Goal: Task Accomplishment & Management: Use online tool/utility

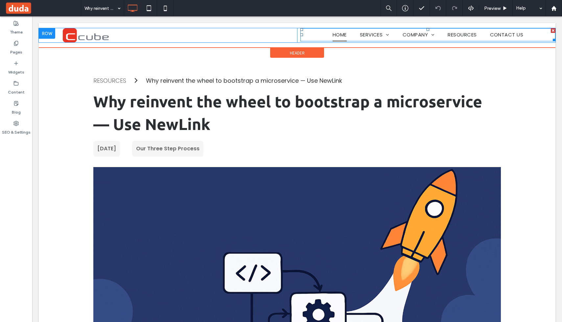
click at [344, 35] on span "HOME" at bounding box center [339, 34] width 14 height 13
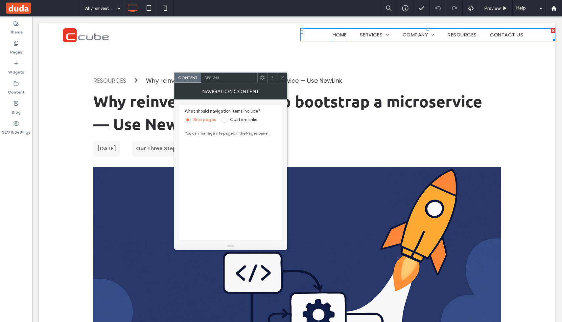
click at [339, 33] on span "HOME" at bounding box center [339, 34] width 14 height 13
click at [215, 76] on span "Design" at bounding box center [211, 77] width 14 height 5
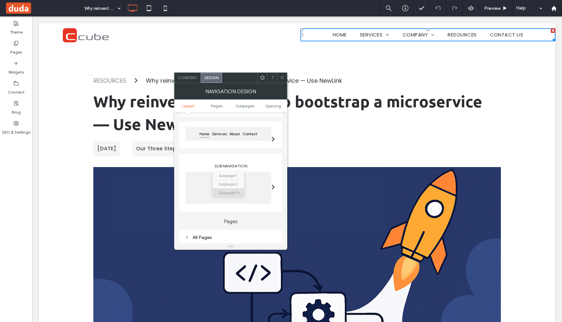
scroll to position [56, 0]
click at [273, 138] on span at bounding box center [273, 138] width 4 height 5
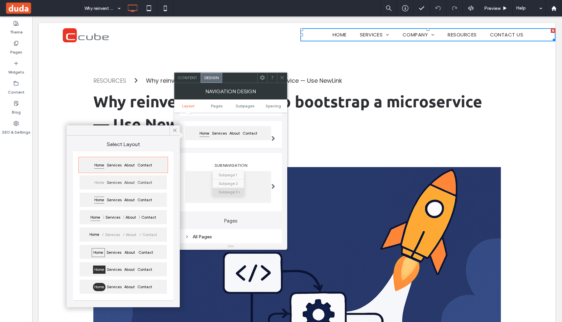
click at [218, 151] on div "Layout Orientation Horizontal Home Services About Contact Sub Navigation Subpag…" at bounding box center [230, 143] width 102 height 137
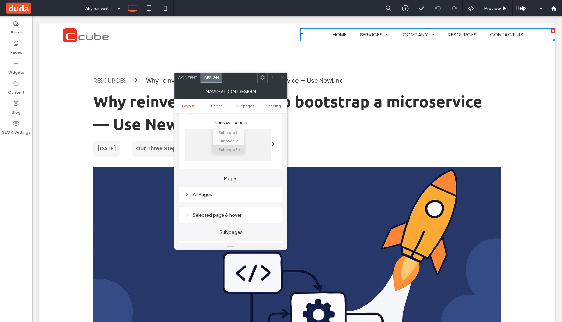
scroll to position [99, 0]
click at [207, 194] on div "All Pages" at bounding box center [231, 194] width 92 height 6
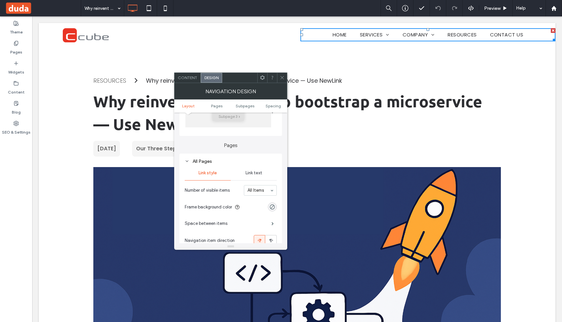
scroll to position [132, 0]
click at [256, 175] on span "Link text" at bounding box center [253, 172] width 17 height 5
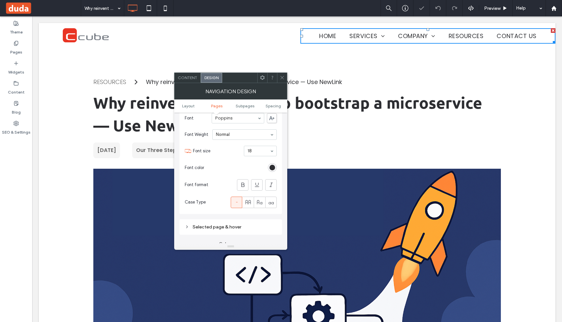
scroll to position [208, 0]
click at [272, 166] on div "rgb(45, 46, 50)" at bounding box center [272, 164] width 6 height 6
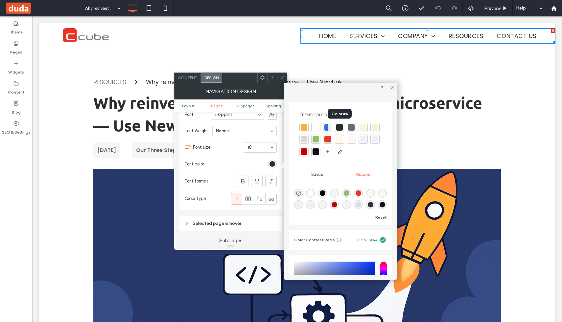
click at [339, 126] on div at bounding box center [339, 127] width 7 height 7
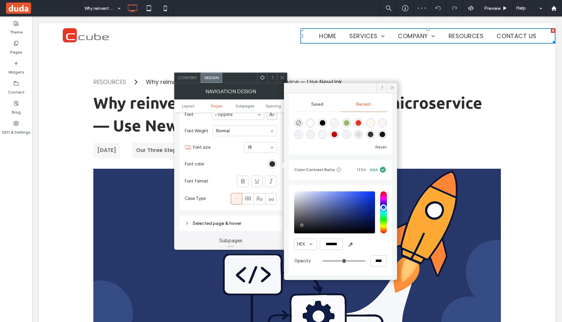
scroll to position [0, 0]
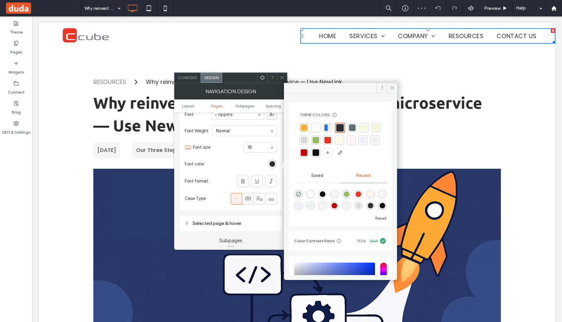
click at [319, 155] on div at bounding box center [315, 152] width 7 height 7
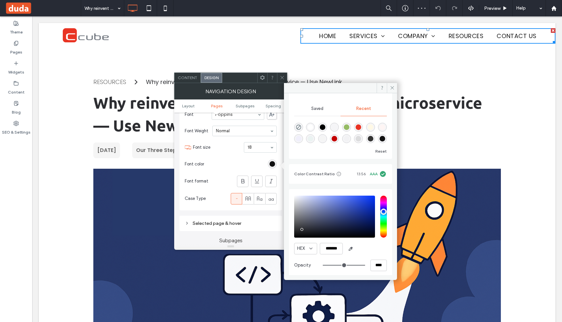
scroll to position [66, 0]
click at [327, 247] on input "*******" at bounding box center [331, 248] width 23 height 11
click at [329, 248] on input "*******" at bounding box center [331, 248] width 23 height 11
click at [379, 139] on div "rgba(17, 17, 17, 1)" at bounding box center [382, 139] width 6 height 6
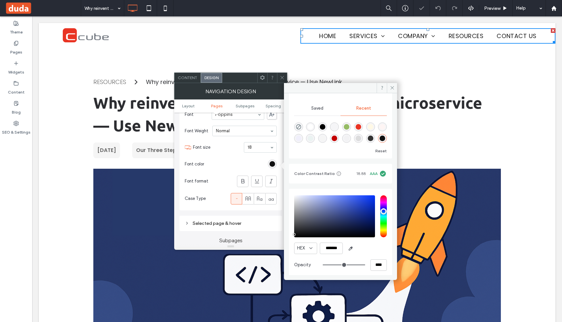
click at [366, 136] on div "rgba(51, 51, 51, 1)" at bounding box center [370, 138] width 9 height 9
click at [379, 139] on div "rgba(17, 17, 17, 1)" at bounding box center [382, 139] width 6 height 6
type input "*******"
click at [393, 88] on icon at bounding box center [392, 87] width 5 height 5
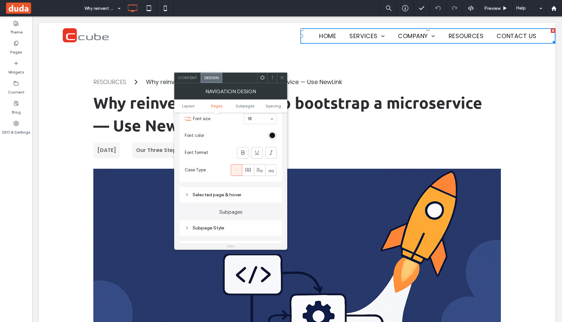
scroll to position [236, 0]
click at [215, 199] on div "Selected page & hover" at bounding box center [231, 195] width 92 height 9
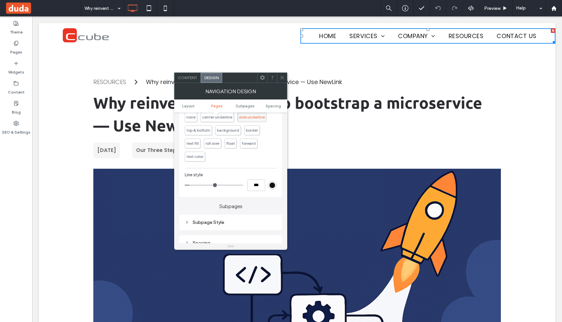
scroll to position [347, 0]
click at [274, 184] on div "rgb(17, 17, 17)" at bounding box center [272, 185] width 6 height 6
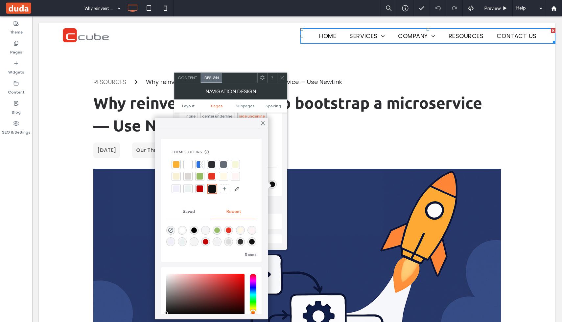
click at [212, 174] on div at bounding box center [211, 176] width 7 height 7
click at [262, 123] on icon at bounding box center [263, 123] width 6 height 6
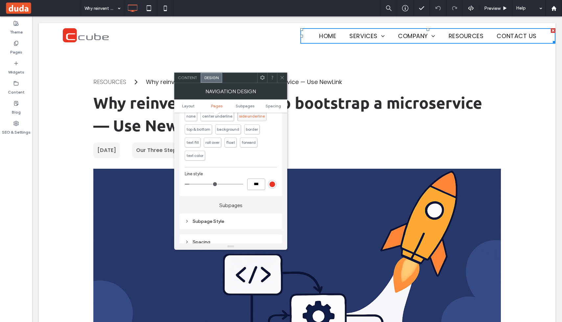
click at [253, 186] on input "***" at bounding box center [256, 184] width 18 height 11
type input "****"
type input "**"
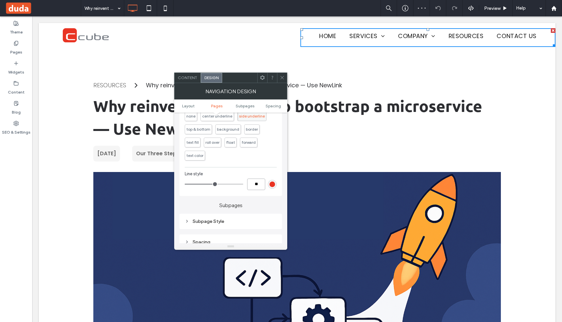
type input "*"
type input "***"
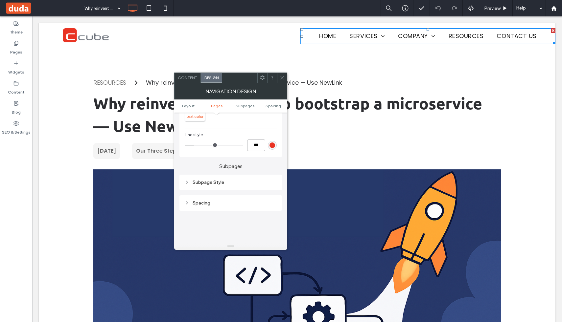
scroll to position [390, 0]
click at [196, 178] on div "Subpage Style" at bounding box center [231, 179] width 92 height 6
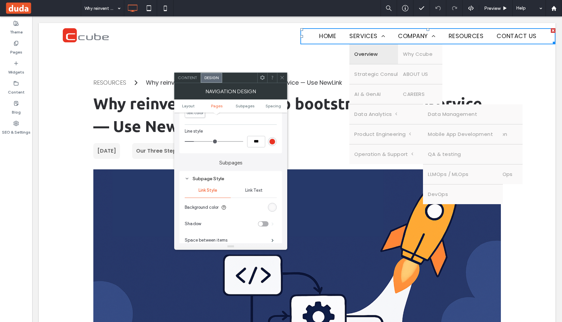
click at [272, 207] on div "rgb(250, 249, 249)" at bounding box center [272, 208] width 6 height 6
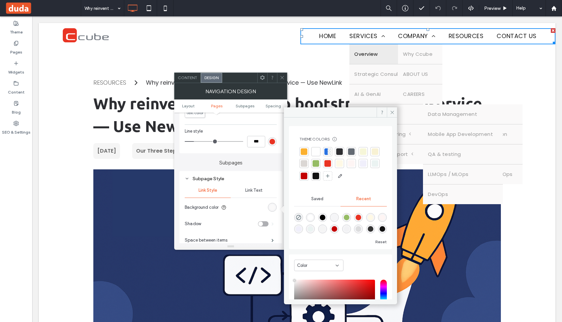
click at [299, 214] on div "rgba(0, 0, 0, 0)" at bounding box center [298, 217] width 9 height 9
type input "*******"
type input "*"
type input "**"
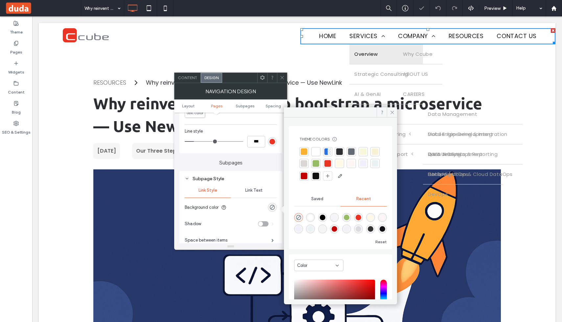
click at [299, 214] on div "rgba(0, 0, 0, 0)" at bounding box center [298, 217] width 9 height 9
click at [310, 217] on div "rgba(255, 255, 255, 1)" at bounding box center [310, 218] width 6 height 6
type input "*******"
type input "***"
type input "****"
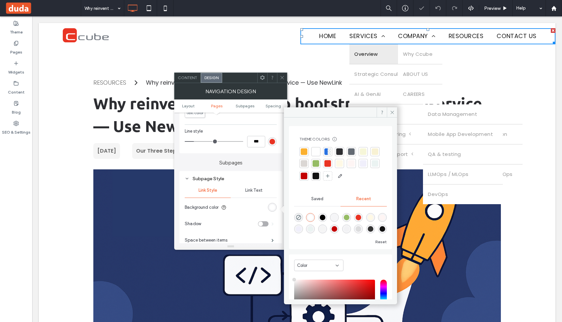
click at [325, 229] on div "rgba(245, 245, 245, 1)" at bounding box center [323, 229] width 6 height 6
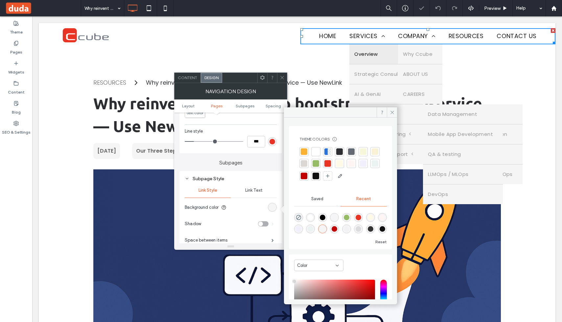
click at [361, 216] on div "rgba(233, 51, 35, 1)" at bounding box center [358, 218] width 6 height 6
type input "*******"
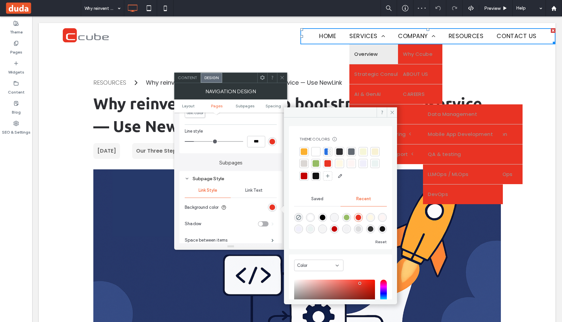
click at [251, 192] on span "Link Text" at bounding box center [253, 190] width 17 height 5
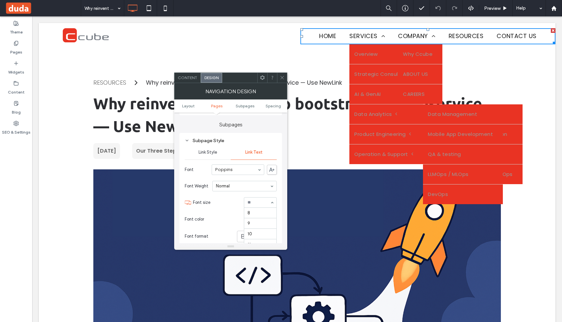
scroll to position [65, 0]
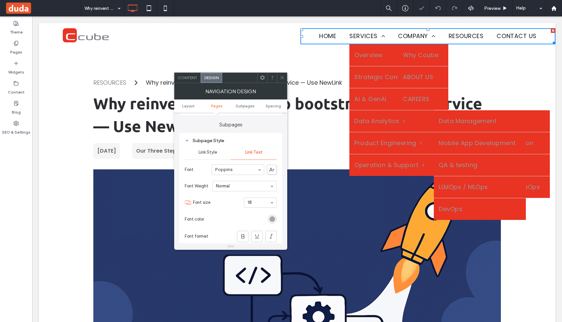
click at [273, 222] on div "rgb(153, 153, 153)" at bounding box center [272, 219] width 6 height 6
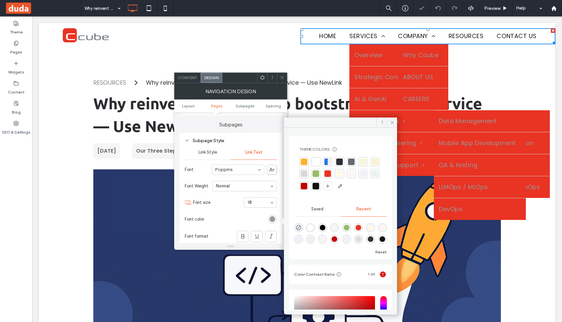
click at [322, 227] on div "rgba(0, 0, 0, 1)" at bounding box center [323, 228] width 6 height 6
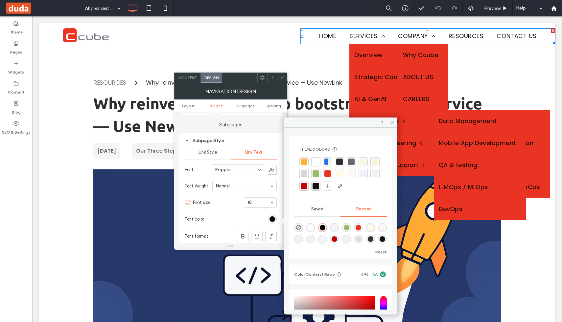
scroll to position [11, 0]
click at [379, 238] on div "rgba(17, 17, 17, 1)" at bounding box center [382, 239] width 6 height 6
type input "*******"
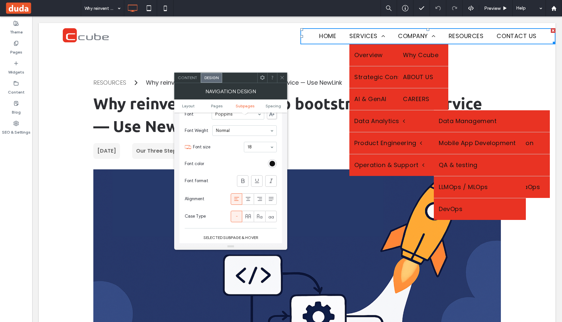
scroll to position [493, 0]
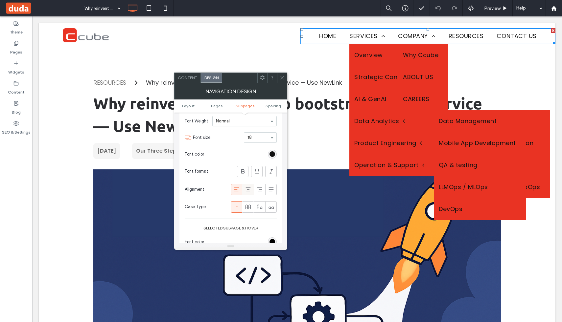
click at [246, 191] on use at bounding box center [247, 190] width 5 height 4
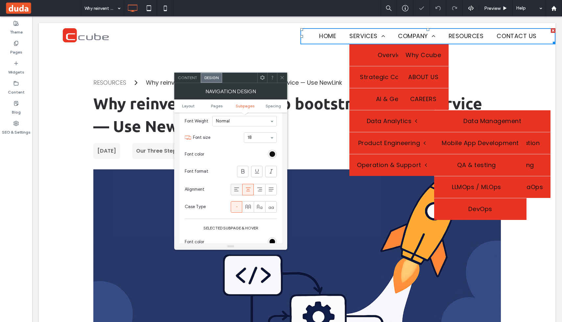
click at [240, 192] on div at bounding box center [236, 189] width 11 height 11
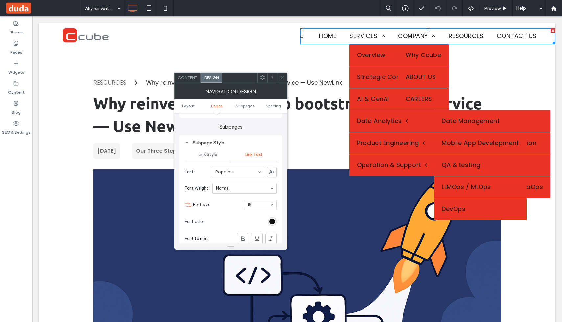
scroll to position [421, 0]
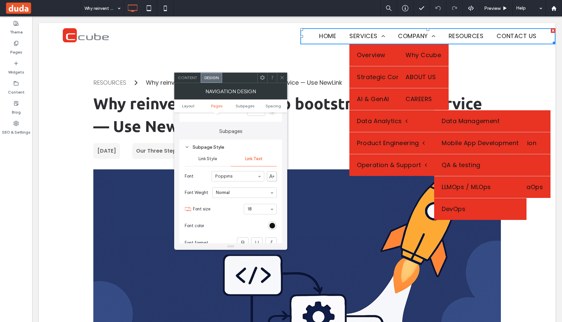
click at [205, 161] on span "Link Style" at bounding box center [207, 158] width 19 height 5
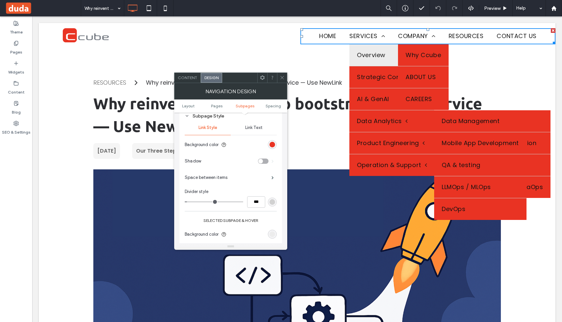
scroll to position [453, 0]
type input "*"
type input "***"
drag, startPoint x: 188, startPoint y: 203, endPoint x: 157, endPoint y: 203, distance: 31.2
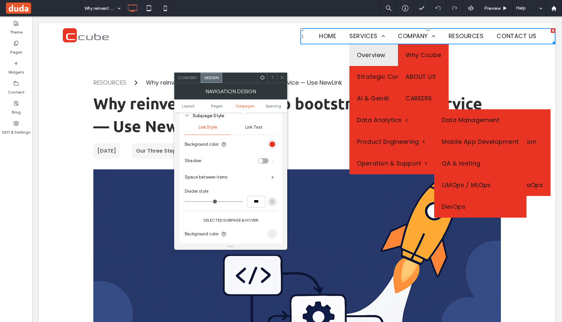
type input "*"
click at [185, 202] on input "range" at bounding box center [214, 201] width 58 height 1
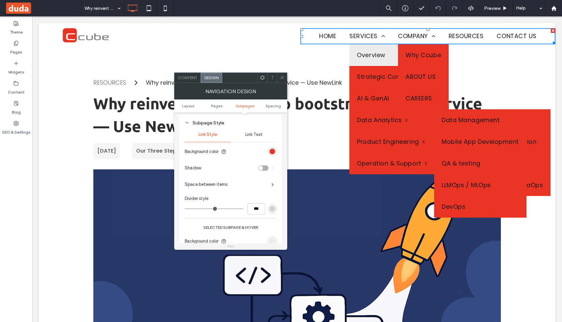
scroll to position [440, 0]
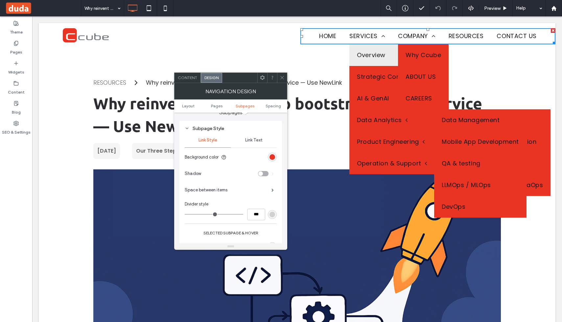
click at [262, 191] on div "Space between items" at bounding box center [231, 190] width 92 height 16
click at [273, 189] on span at bounding box center [272, 190] width 2 height 3
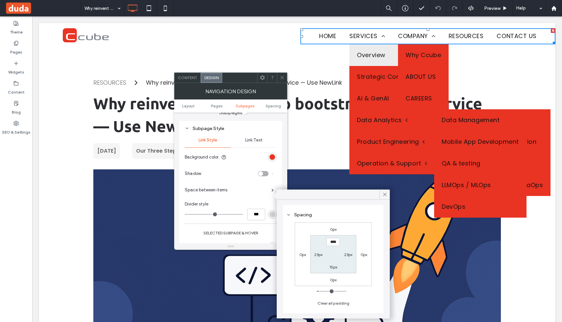
click at [262, 192] on div "Space between items" at bounding box center [231, 190] width 92 height 16
click at [383, 197] on icon at bounding box center [385, 195] width 6 height 6
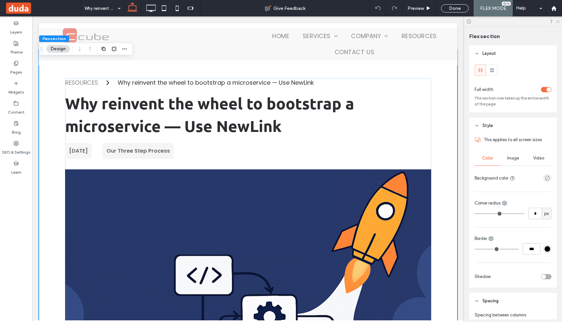
click at [557, 21] on icon at bounding box center [557, 21] width 4 height 4
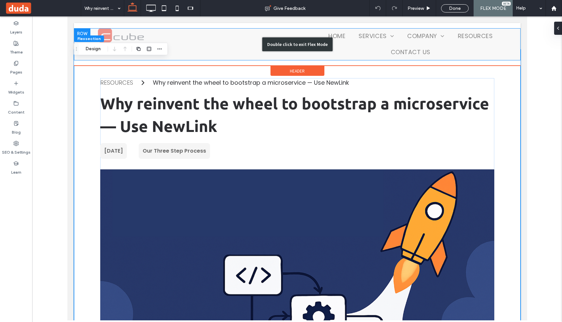
click at [369, 46] on div "Double click to exit Flex Mode" at bounding box center [297, 44] width 446 height 32
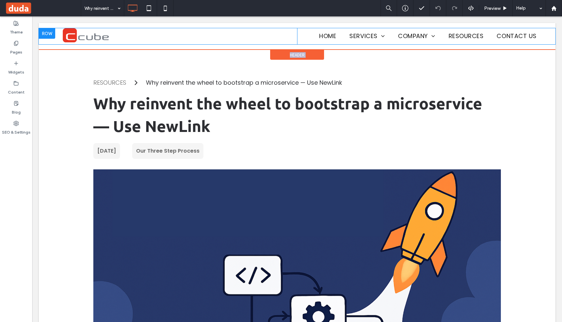
click at [370, 46] on div "Click To Paste Click To Paste Click To Paste HOME SERVICES Overview Strategic C…" at bounding box center [297, 36] width 516 height 27
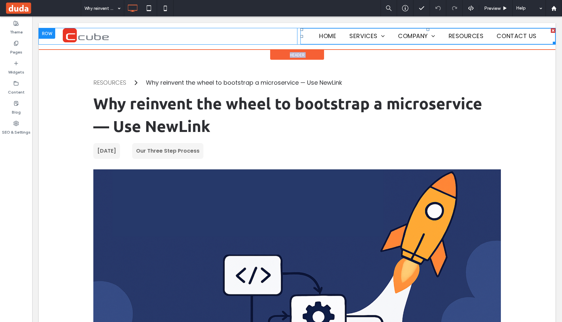
click at [308, 38] on nav "HOME SERVICES Overview Strategic Consulting AI & GenAI Data Analytics Data Mana…" at bounding box center [427, 36] width 255 height 16
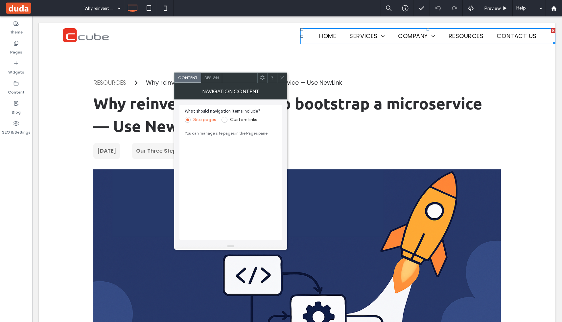
click at [308, 38] on nav "HOME SERVICES Overview Strategic Consulting AI & GenAI Data Analytics Data Mana…" at bounding box center [427, 36] width 255 height 16
click at [260, 77] on icon at bounding box center [262, 77] width 5 height 5
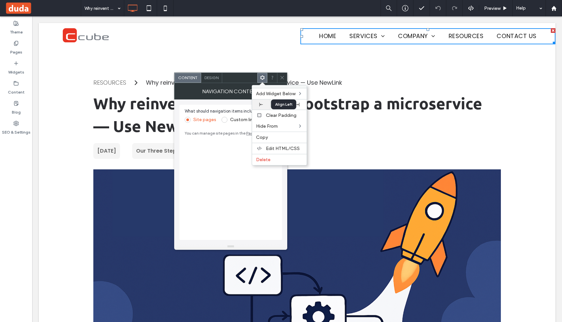
click at [261, 106] on icon at bounding box center [261, 105] width 4 height 4
click at [296, 105] on icon at bounding box center [298, 105] width 4 height 4
click at [212, 77] on span "Design" at bounding box center [211, 77] width 14 height 5
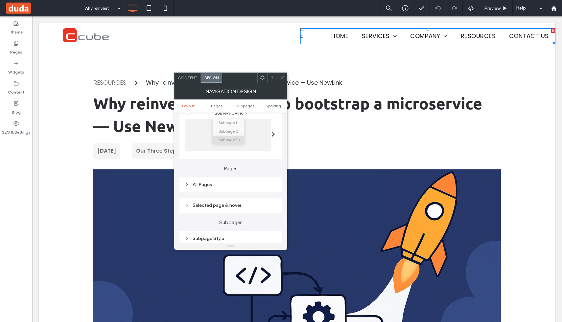
scroll to position [107, 0]
click at [305, 32] on nav "HOME SERVICES Overview Strategic Consulting AI & GenAI Data Analytics Data Mana…" at bounding box center [427, 36] width 255 height 16
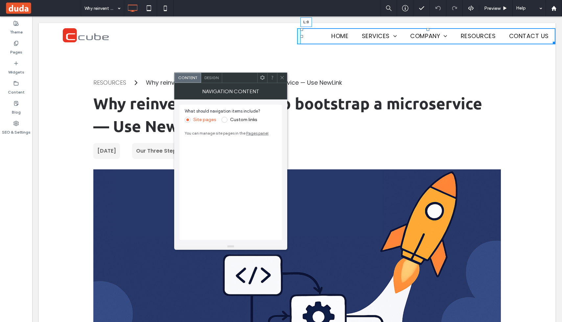
drag, startPoint x: 301, startPoint y: 36, endPoint x: 277, endPoint y: 36, distance: 23.6
click at [277, 36] on div "Click To Paste Click To Paste Click To Paste HOME SERVICES Overview Strategic C…" at bounding box center [297, 36] width 516 height 16
drag, startPoint x: 302, startPoint y: 36, endPoint x: 285, endPoint y: 35, distance: 17.7
click at [285, 35] on div "Click To Paste Click To Paste Click To Paste HOME SERVICES Overview Strategic C…" at bounding box center [297, 36] width 516 height 16
click at [313, 34] on nav "HOME SERVICES Overview Strategic Consulting AI & GenAI Data Analytics Data Mana…" at bounding box center [427, 36] width 255 height 16
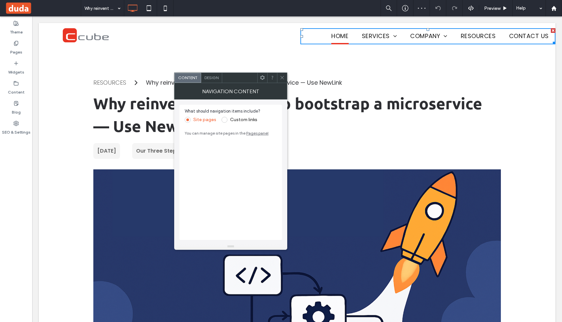
click at [336, 38] on span "HOME" at bounding box center [339, 36] width 17 height 16
click at [212, 80] on div "Design" at bounding box center [211, 78] width 21 height 10
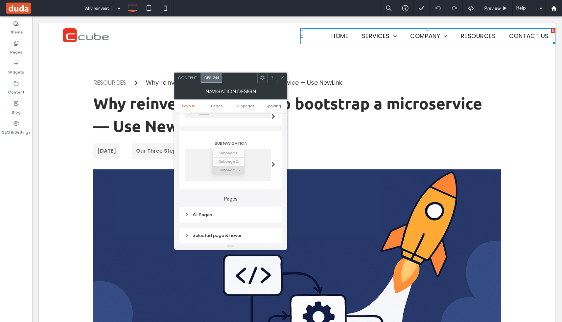
scroll to position [80, 0]
click at [267, 165] on div at bounding box center [272, 162] width 13 height 40
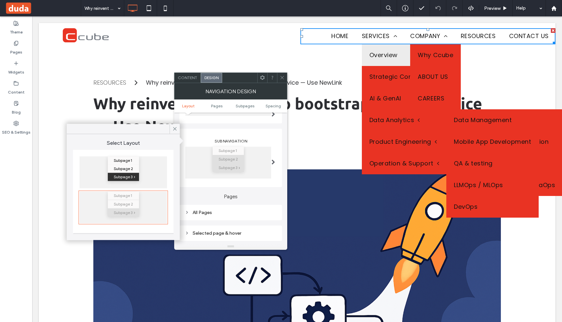
scroll to position [127, 0]
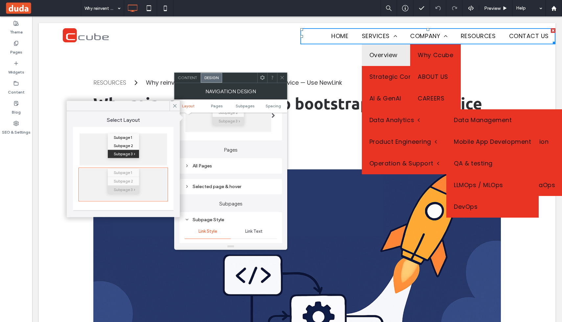
click at [230, 191] on div "Selected page & hover" at bounding box center [231, 186] width 92 height 9
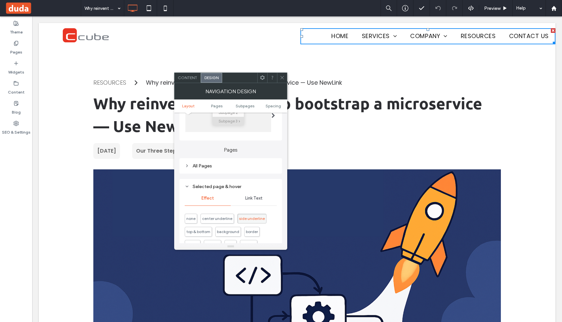
click at [230, 191] on div "Selected page & hover" at bounding box center [231, 186] width 92 height 9
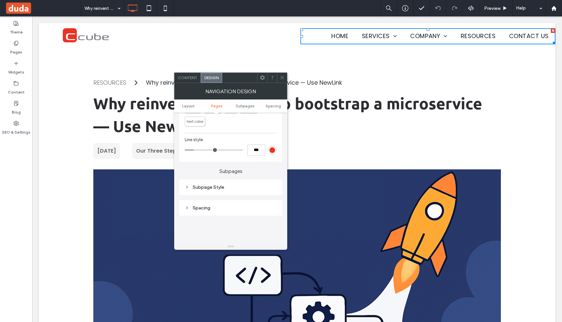
click at [230, 192] on div "Subpage Style" at bounding box center [231, 187] width 92 height 9
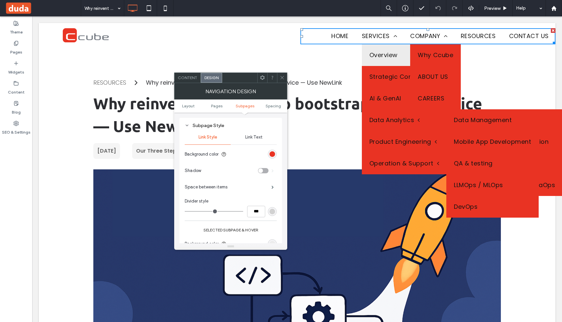
scroll to position [326, 0]
click at [274, 187] on span at bounding box center [272, 186] width 2 height 3
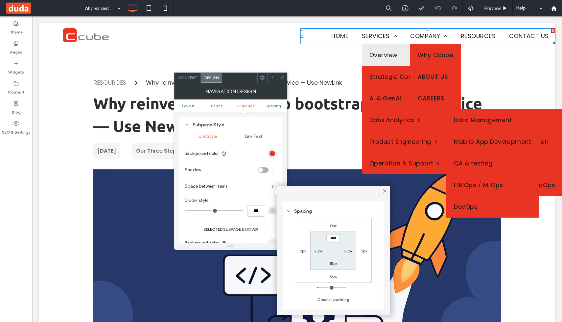
click at [257, 193] on div "Space between items" at bounding box center [231, 186] width 92 height 16
click at [272, 185] on span at bounding box center [272, 186] width 2 height 3
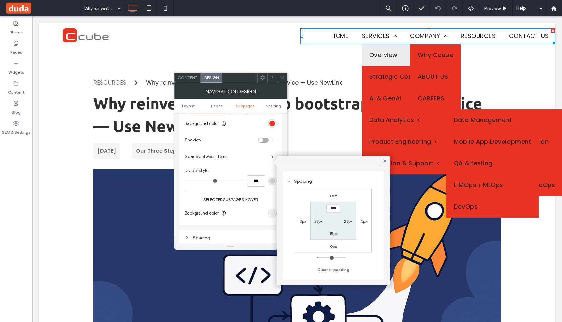
scroll to position [399, 0]
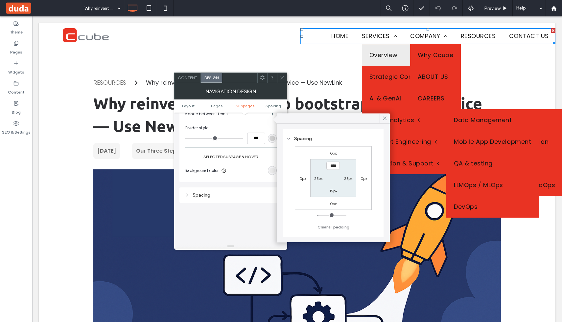
click at [246, 170] on section "Background color" at bounding box center [231, 171] width 92 height 16
click at [267, 171] on section "Background color" at bounding box center [231, 171] width 92 height 16
click at [270, 171] on div "rgb(236, 236, 236)" at bounding box center [272, 171] width 6 height 6
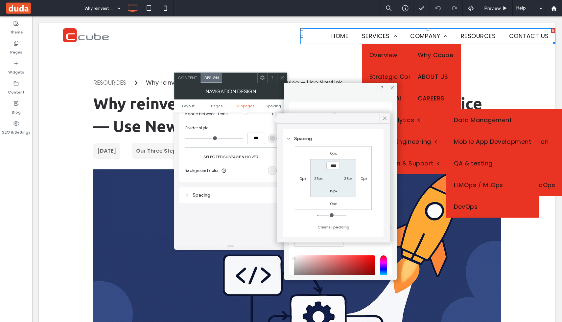
click at [270, 171] on div "rgb(236, 236, 236)" at bounding box center [272, 171] width 6 height 6
click at [385, 119] on use at bounding box center [384, 118] width 3 height 3
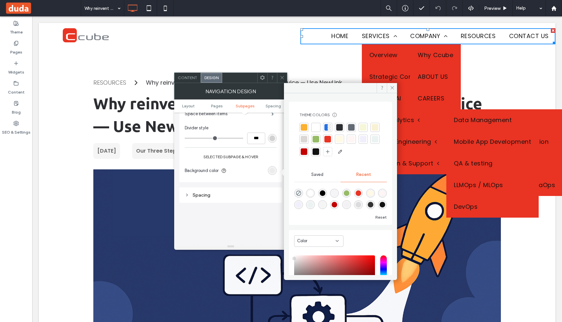
click at [268, 171] on div "rgb(236, 236, 236)" at bounding box center [272, 170] width 9 height 9
click at [307, 152] on div at bounding box center [304, 151] width 7 height 7
click at [390, 87] on icon at bounding box center [392, 87] width 5 height 5
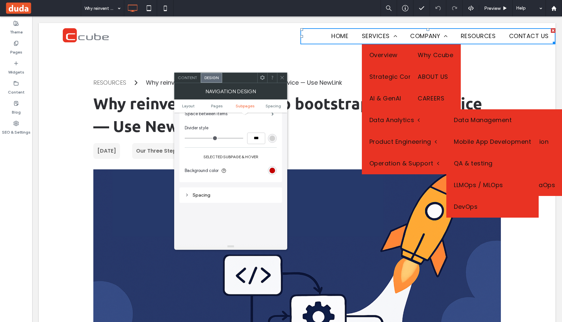
click at [218, 199] on div "Spacing" at bounding box center [231, 195] width 92 height 9
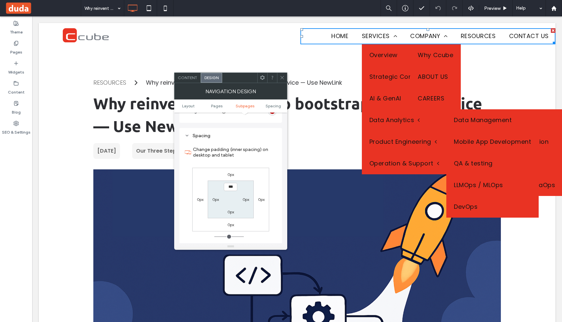
scroll to position [458, 0]
click at [275, 38] on div "Click To Paste Click To Paste Click To Paste" at bounding box center [168, 36] width 258 height 16
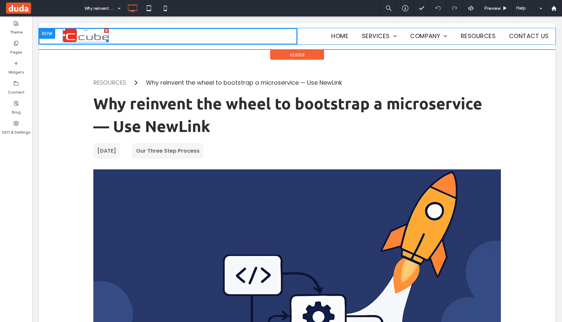
click at [71, 38] on img at bounding box center [86, 35] width 46 height 14
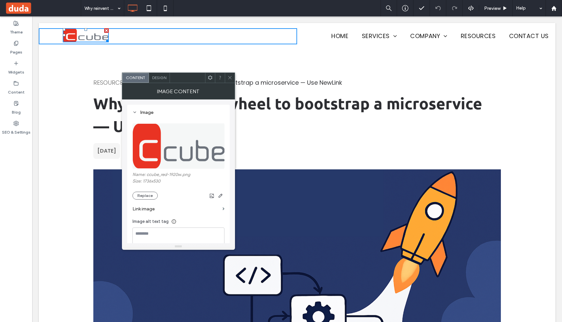
click at [151, 74] on div "Design" at bounding box center [159, 78] width 21 height 10
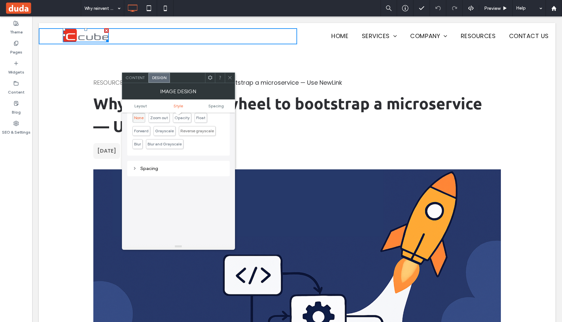
scroll to position [270, 0]
click at [165, 167] on div "Spacing" at bounding box center [178, 166] width 92 height 6
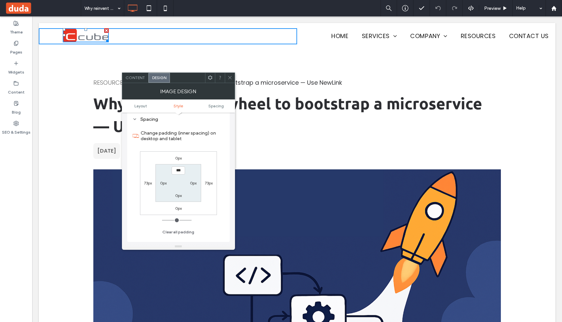
scroll to position [327, 0]
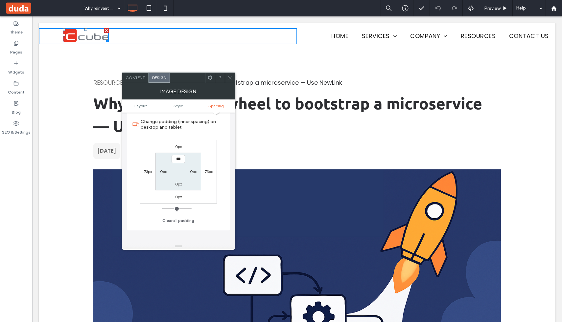
click at [146, 173] on label "73px" at bounding box center [148, 171] width 8 height 5
type input "**"
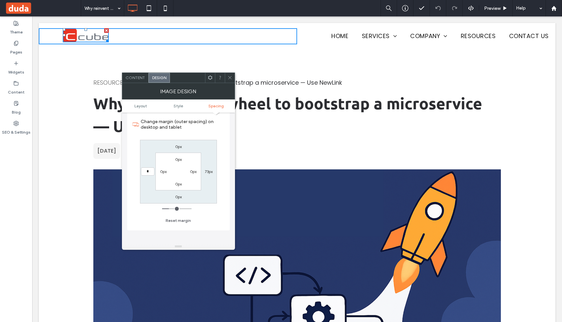
type input "*"
type input "***"
click at [206, 170] on label "73px" at bounding box center [209, 171] width 8 height 5
type input "**"
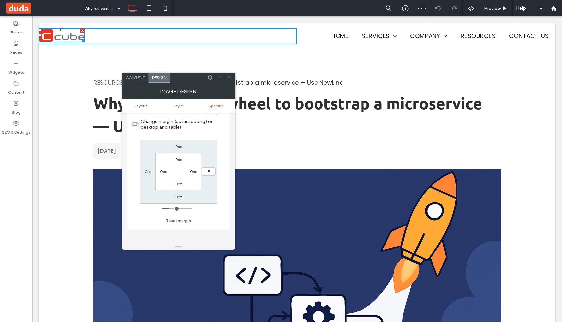
type input "*"
type input "***"
click at [228, 76] on icon at bounding box center [229, 77] width 5 height 5
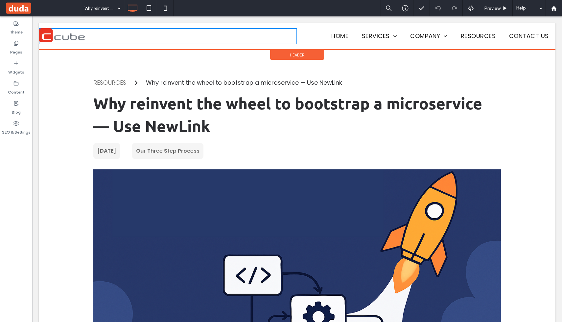
click at [297, 53] on span "Header" at bounding box center [297, 55] width 15 height 6
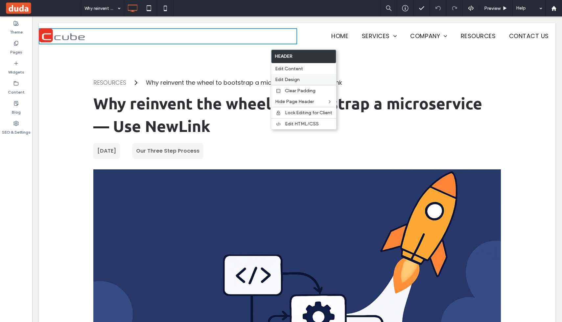
click at [298, 79] on span "Edit Design" at bounding box center [287, 80] width 25 height 6
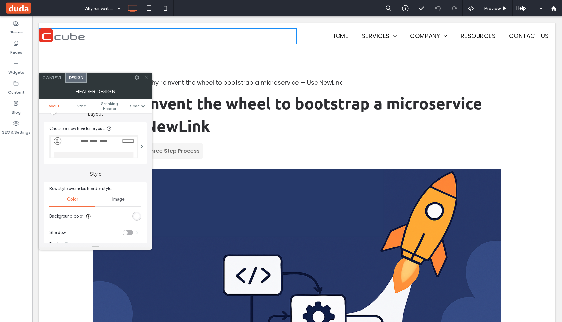
scroll to position [9, 0]
click at [134, 108] on span "Spacing" at bounding box center [137, 105] width 15 height 5
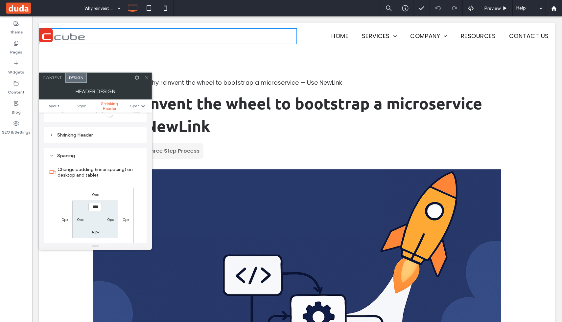
scroll to position [225, 0]
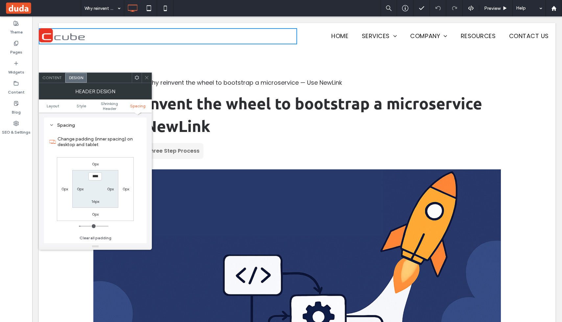
click at [78, 189] on label "0px" at bounding box center [80, 189] width 7 height 5
type input "*"
type input "**"
type input "****"
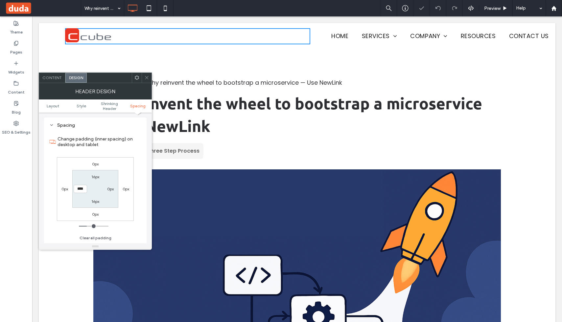
click at [111, 189] on label "0px" at bounding box center [110, 189] width 7 height 5
type input "*"
type input "**"
type input "****"
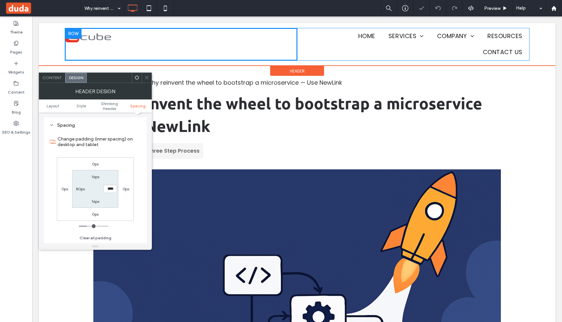
click at [262, 45] on div "Click To Paste Click To Paste Click To Paste" at bounding box center [181, 44] width 232 height 32
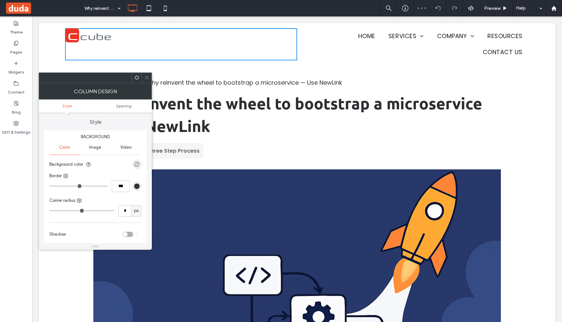
click at [262, 45] on div "Click To Paste Click To Paste Click To Paste" at bounding box center [181, 44] width 232 height 32
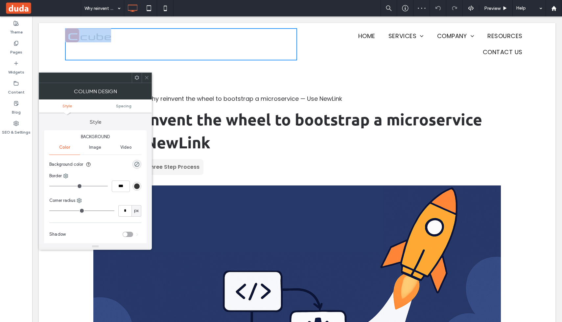
click at [262, 45] on div "Click To Paste Click To Paste Click To Paste" at bounding box center [181, 44] width 232 height 32
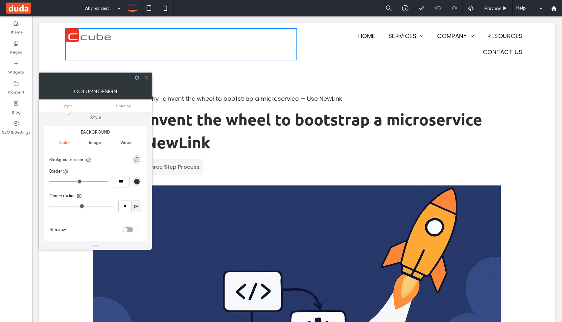
scroll to position [0, 0]
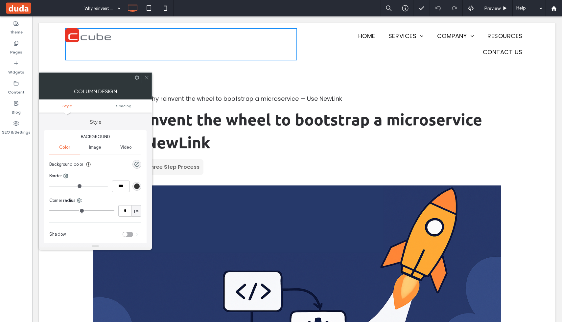
click at [123, 109] on ul "Style Spacing" at bounding box center [95, 106] width 113 height 13
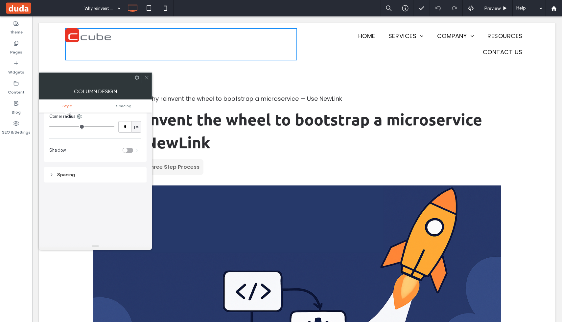
scroll to position [61, 0]
click at [62, 199] on div "Spacing" at bounding box center [95, 198] width 92 height 6
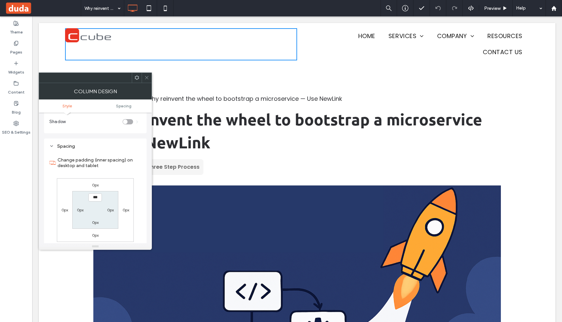
scroll to position [131, 0]
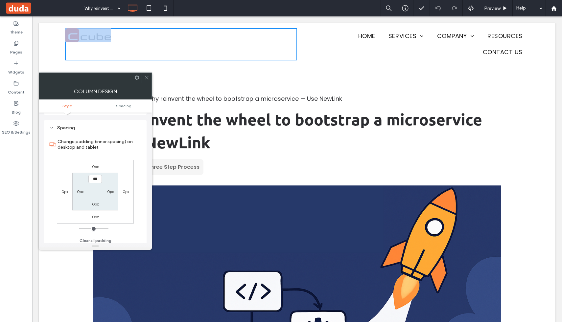
click at [286, 48] on div "Click To Paste Click To Paste Click To Paste" at bounding box center [181, 44] width 232 height 32
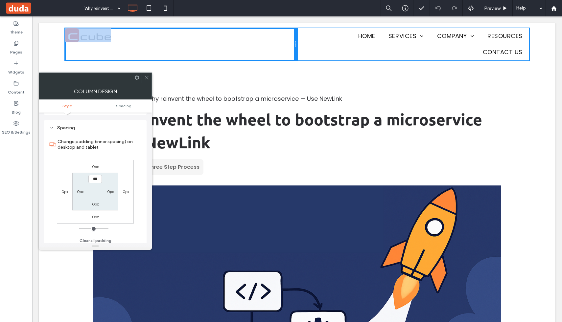
drag, startPoint x: 297, startPoint y: 47, endPoint x: 319, endPoint y: 64, distance: 27.7
click at [284, 47] on div "Click To Paste Click To Paste Click To Paste" at bounding box center [181, 44] width 232 height 32
drag, startPoint x: 295, startPoint y: 47, endPoint x: 300, endPoint y: 44, distance: 5.1
click at [300, 44] on div "Click To Paste Click To Paste Click To Paste HOME SERVICES Overview Strategic C…" at bounding box center [297, 44] width 464 height 32
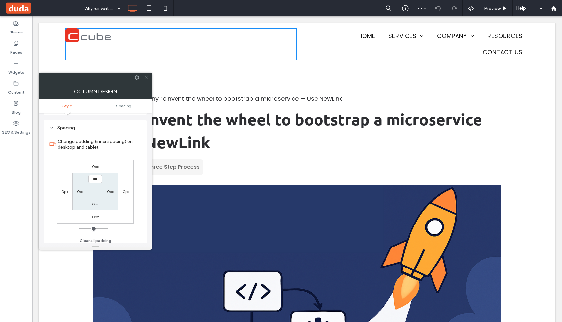
click at [299, 39] on div "HOME SERVICES Overview Strategic Consulting AI & GenAI Data Analytics Data Mana…" at bounding box center [413, 44] width 232 height 32
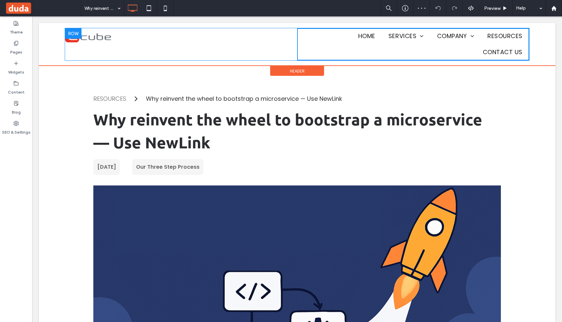
click at [294, 49] on div "Click To Paste Click To Paste Click To Paste" at bounding box center [181, 44] width 232 height 32
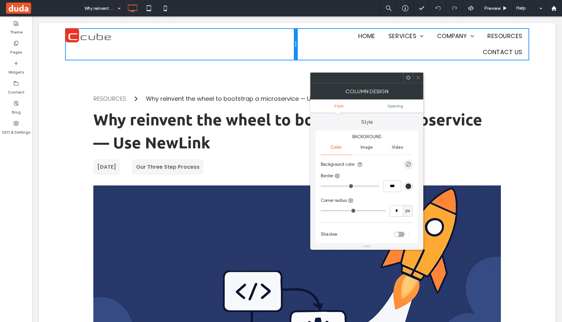
click at [295, 48] on div at bounding box center [295, 44] width 3 height 32
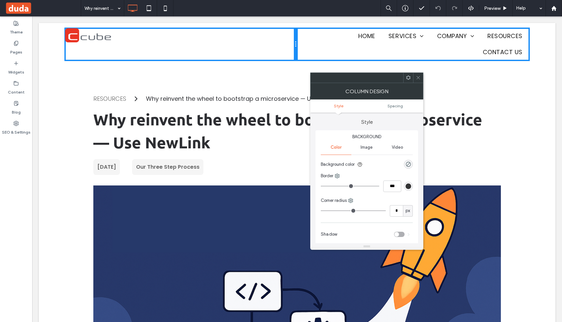
drag, startPoint x: 295, startPoint y: 48, endPoint x: 276, endPoint y: 48, distance: 19.4
click at [276, 48] on div "Click To Paste Click To Paste Click To Paste HOME SERVICES Overview Strategic C…" at bounding box center [297, 44] width 516 height 43
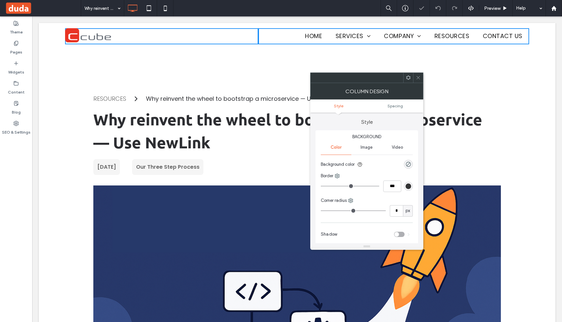
click at [276, 48] on div at bounding box center [281, 161] width 562 height 322
click at [250, 39] on div "Click To Paste Click To Paste Click To Paste" at bounding box center [161, 36] width 193 height 16
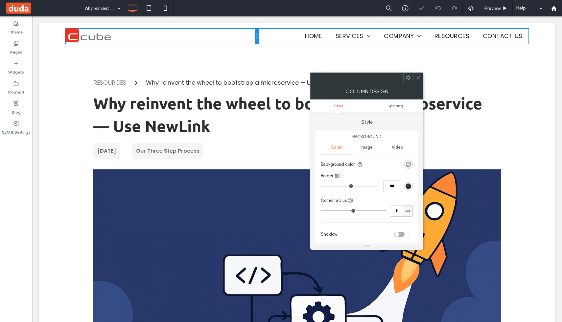
click at [258, 37] on div at bounding box center [256, 36] width 3 height 16
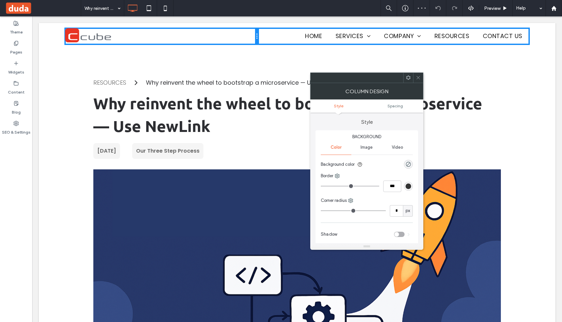
drag, startPoint x: 258, startPoint y: 37, endPoint x: 243, endPoint y: 36, distance: 14.5
click at [243, 36] on div "Click To Paste Click To Paste Click To Paste" at bounding box center [161, 36] width 193 height 16
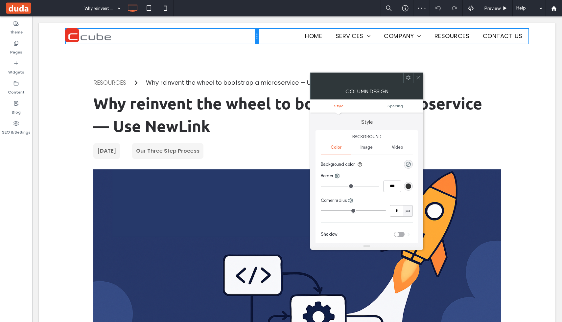
click at [257, 36] on div at bounding box center [256, 36] width 3 height 16
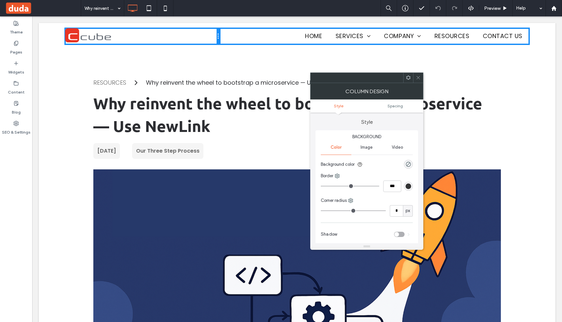
drag, startPoint x: 257, startPoint y: 36, endPoint x: 237, endPoint y: 34, distance: 20.1
click at [237, 34] on div "Click To Paste Click To Paste Click To Paste HOME SERVICES Overview Strategic C…" at bounding box center [297, 36] width 464 height 16
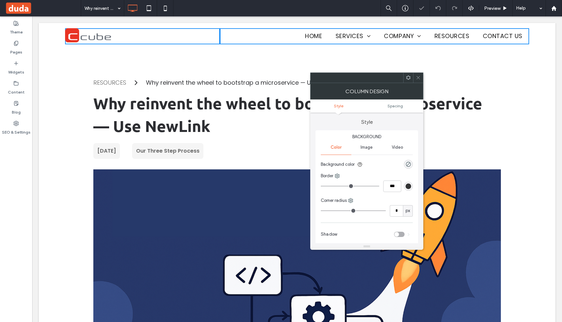
click at [292, 37] on div at bounding box center [281, 161] width 562 height 322
click at [292, 37] on nav "HOME SERVICES Overview Strategic Consulting AI & GenAI Data Analytics Data Mana…" at bounding box center [376, 36] width 306 height 16
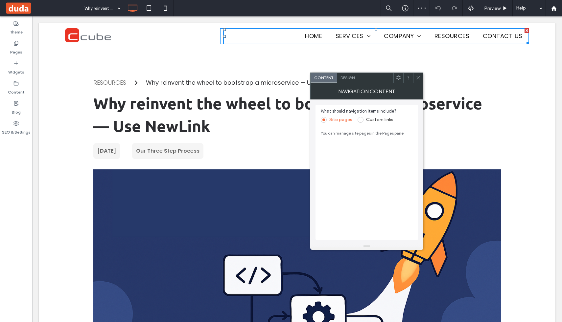
click at [354, 78] on span "Design" at bounding box center [347, 77] width 14 height 5
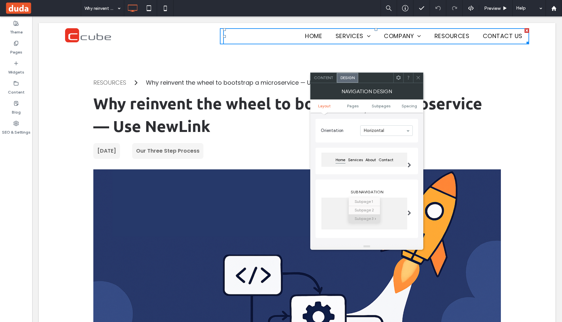
scroll to position [34, 0]
click at [379, 133] on section "Orientation Horizontal" at bounding box center [367, 126] width 92 height 17
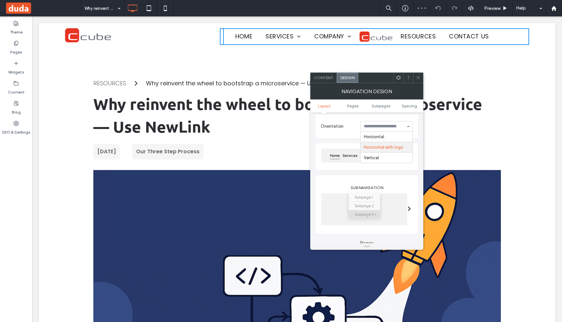
click at [389, 128] on input at bounding box center [385, 126] width 42 height 5
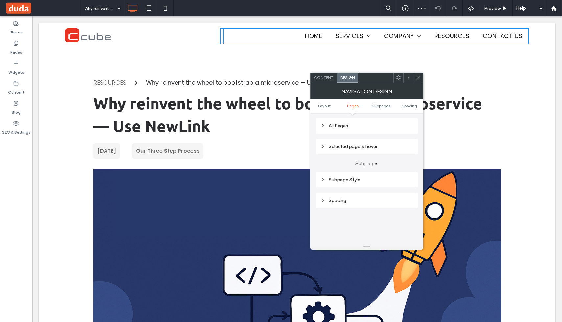
scroll to position [202, 0]
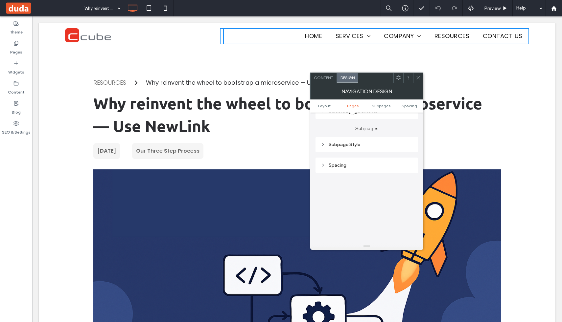
click at [351, 165] on div "Spacing" at bounding box center [367, 166] width 92 height 6
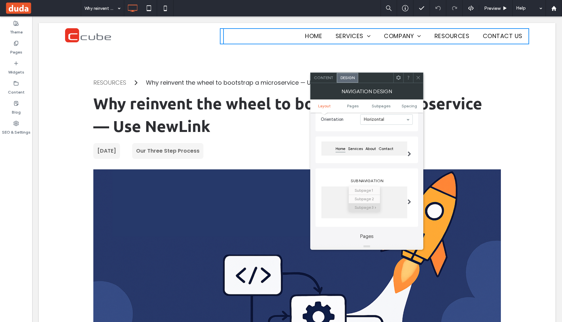
scroll to position [33, 0]
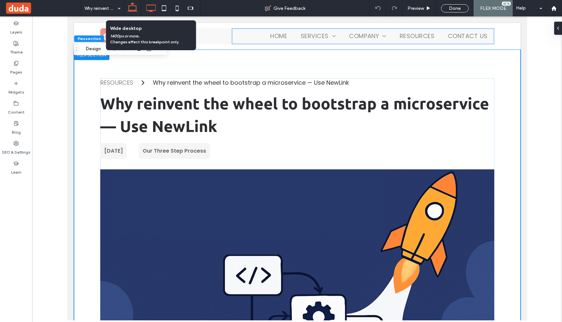
click at [154, 11] on icon at bounding box center [150, 8] width 13 height 13
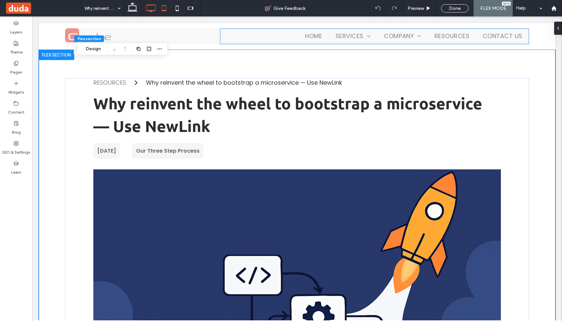
click at [164, 9] on icon at bounding box center [163, 8] width 13 height 13
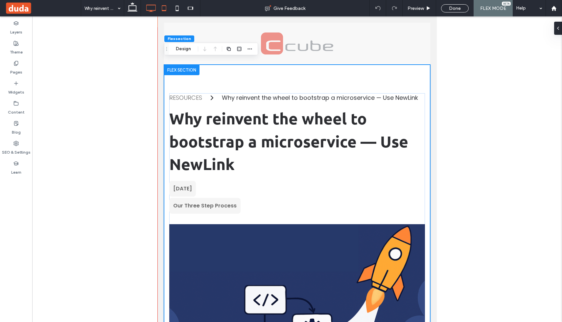
click at [152, 12] on icon at bounding box center [150, 8] width 13 height 13
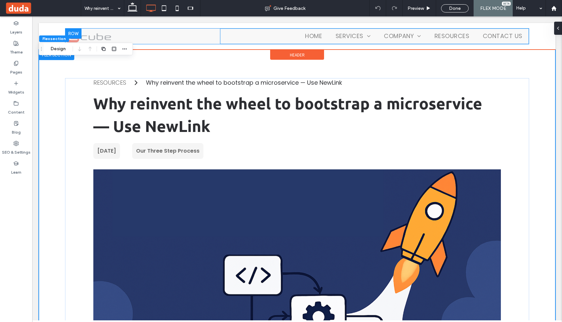
click at [357, 28] on div "Double click to exit Flex Mode" at bounding box center [297, 36] width 464 height 16
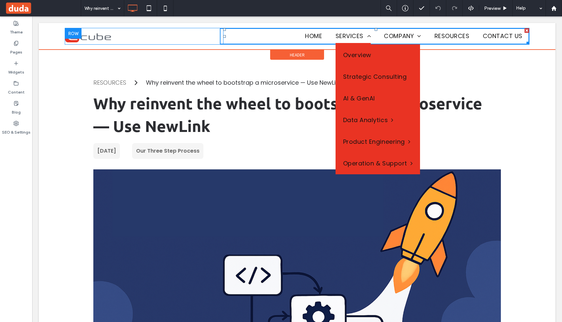
click at [370, 34] on span at bounding box center [367, 36] width 8 height 6
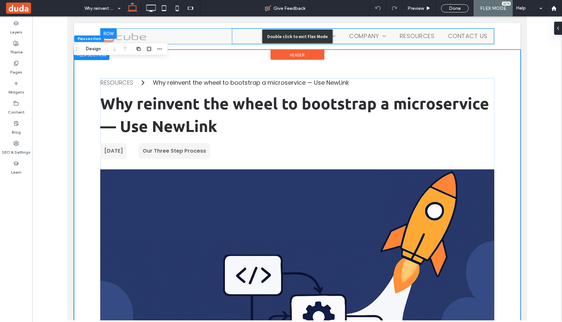
click at [352, 34] on div "Double click to exit Flex Mode" at bounding box center [297, 36] width 394 height 16
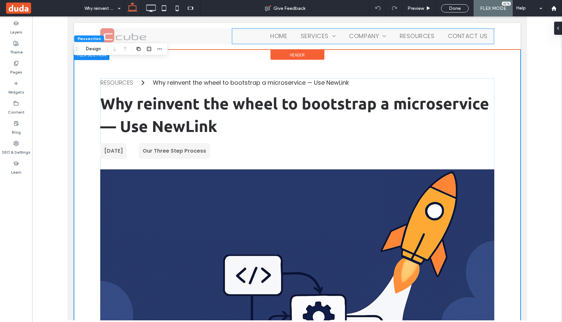
click at [509, 33] on div "Click To Paste Click To Paste Click To Paste Click To Paste Click To Paste HOME…" at bounding box center [297, 36] width 446 height 27
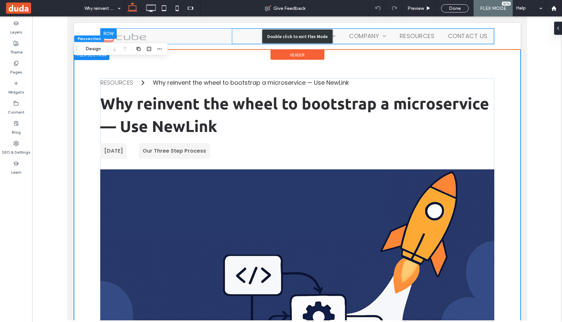
click at [472, 35] on div "Double click to exit Flex Mode" at bounding box center [297, 36] width 394 height 16
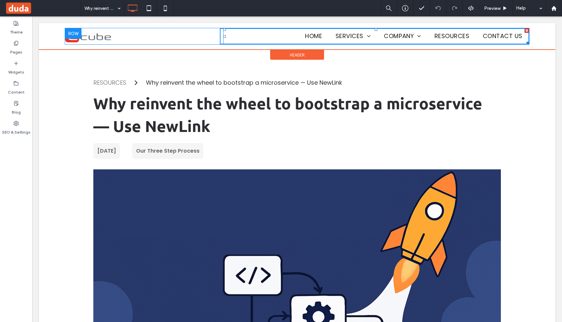
click at [472, 35] on link "RESOURCES" at bounding box center [452, 36] width 48 height 16
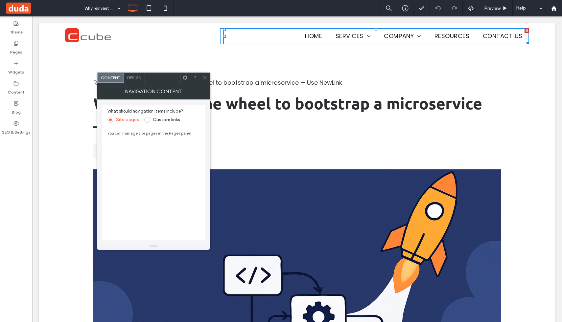
click at [472, 35] on link "RESOURCES" at bounding box center [452, 36] width 48 height 16
click at [149, 46] on div "Click To Paste Click To Paste Click To Paste Click To Paste Click To Paste Clic…" at bounding box center [297, 36] width 516 height 27
click at [207, 78] on icon at bounding box center [204, 77] width 5 height 5
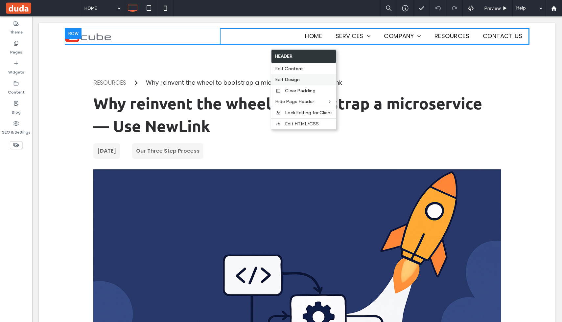
click at [304, 79] on label "Edit Design" at bounding box center [303, 80] width 57 height 6
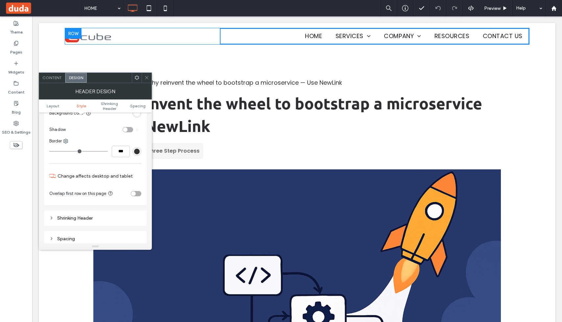
scroll to position [121, 0]
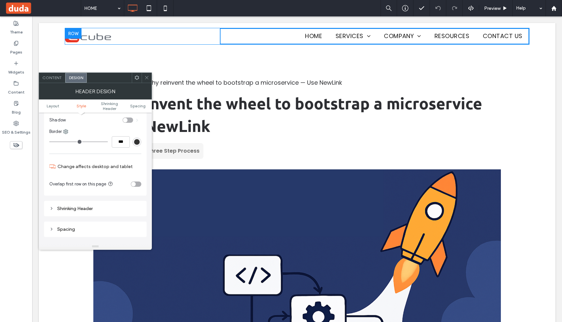
click at [109, 100] on ul "Layout Style Shrinking Header Spacing" at bounding box center [95, 106] width 113 height 13
click at [109, 104] on span "Shrinking Header" at bounding box center [109, 106] width 28 height 10
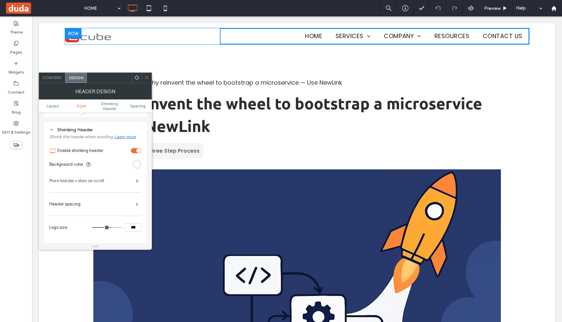
scroll to position [204, 0]
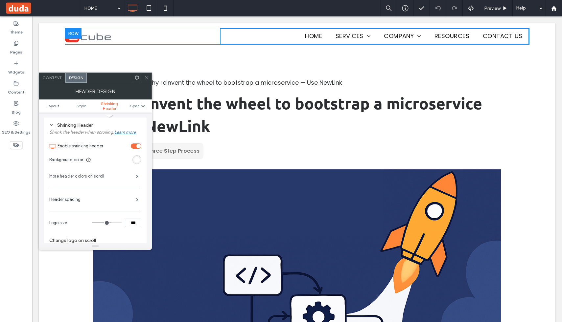
click at [87, 178] on label "More header colors on scroll" at bounding box center [92, 176] width 87 height 13
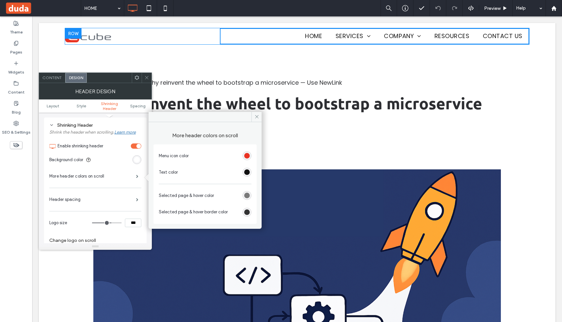
click at [247, 198] on div "rgb(102, 102, 102)" at bounding box center [247, 196] width 6 height 6
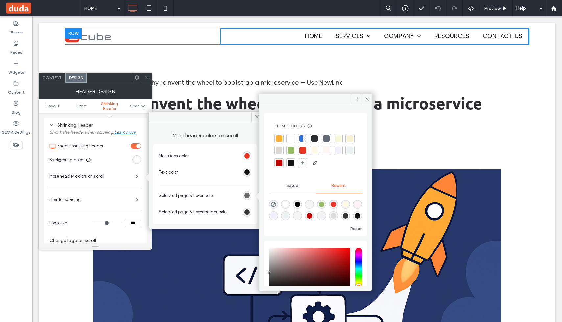
click at [306, 149] on div at bounding box center [302, 150] width 7 height 7
click at [365, 100] on icon at bounding box center [367, 99] width 5 height 5
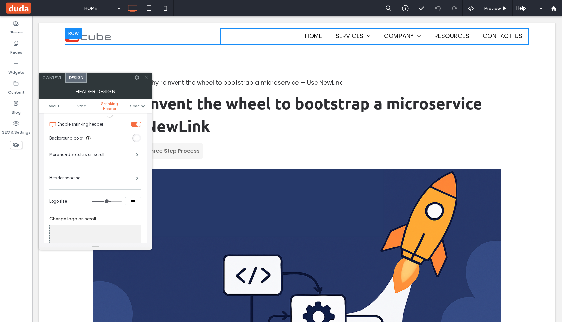
scroll to position [244, 0]
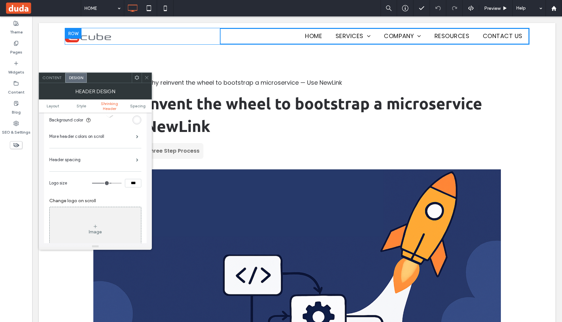
click at [114, 162] on div "Header spacing" at bounding box center [95, 160] width 92 height 16
click at [138, 158] on span at bounding box center [137, 159] width 2 height 3
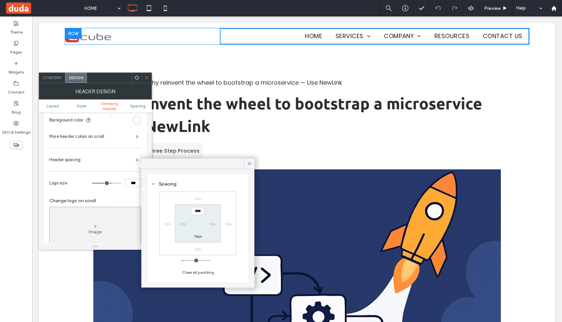
click at [183, 227] on section "**** 0px 16px 0px" at bounding box center [198, 224] width 46 height 38
click at [180, 222] on label "0px" at bounding box center [182, 223] width 7 height 5
click at [161, 221] on div "0px" at bounding box center [167, 223] width 15 height 7
click at [212, 194] on div "0px 0px 0px 0px **** 0px 16px 0px" at bounding box center [197, 224] width 77 height 64
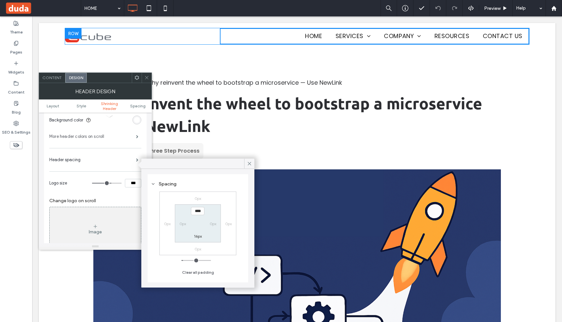
click at [102, 142] on label "More header colors on scroll" at bounding box center [92, 136] width 87 height 13
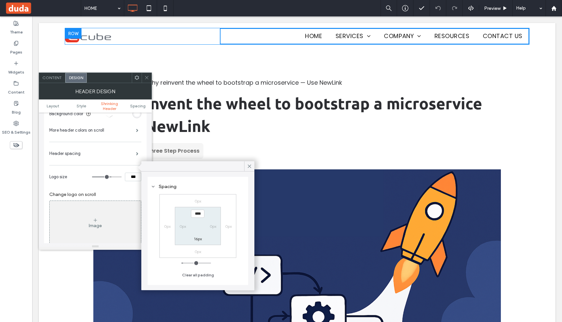
scroll to position [254, 0]
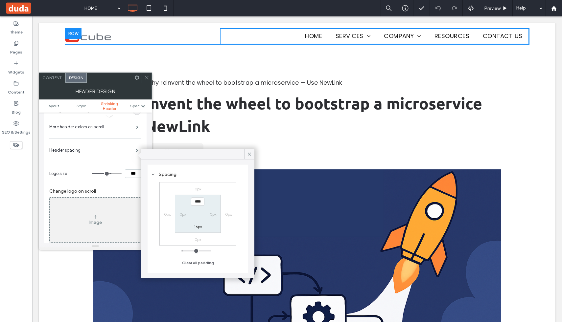
type input "**"
type input "***"
type input "**"
type input "***"
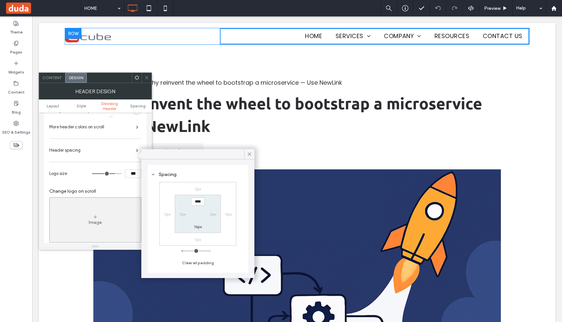
type input "****"
drag, startPoint x: 110, startPoint y: 175, endPoint x: 125, endPoint y: 175, distance: 14.8
type input "***"
click at [122, 174] on input "range" at bounding box center [107, 173] width 30 height 1
click at [197, 205] on input "****" at bounding box center [197, 201] width 13 height 8
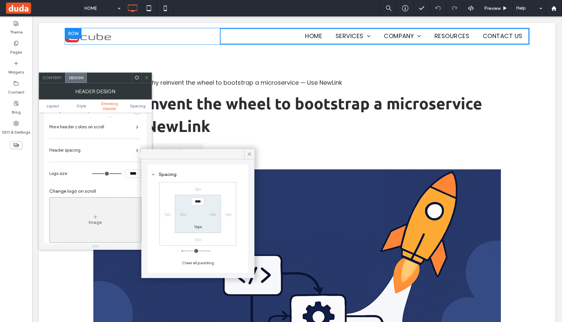
click at [217, 220] on section "**** 0px 16px 0px" at bounding box center [198, 214] width 46 height 38
click at [207, 216] on div "0px" at bounding box center [212, 214] width 15 height 7
click at [212, 215] on label "0px" at bounding box center [213, 214] width 7 height 5
click at [88, 171] on span "Logo size" at bounding box center [69, 173] width 40 height 7
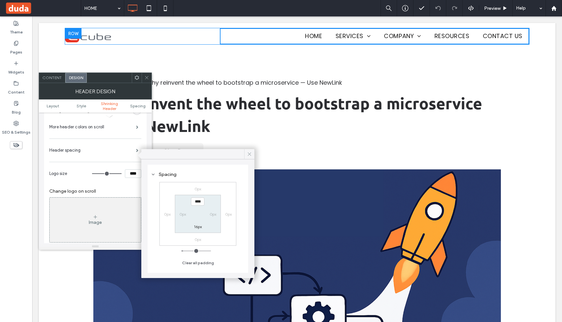
click at [251, 154] on icon at bounding box center [249, 154] width 6 height 6
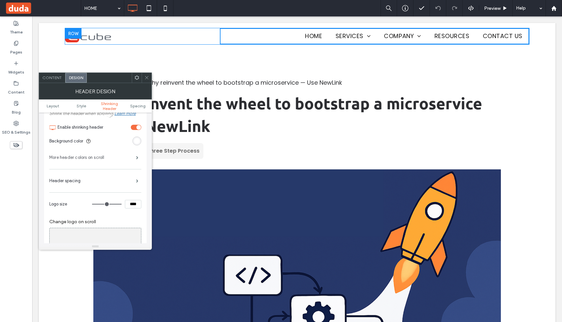
scroll to position [221, 0]
click at [117, 164] on label "More header colors on scroll" at bounding box center [92, 159] width 87 height 13
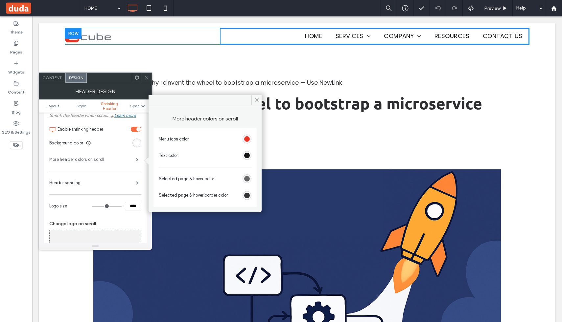
click at [130, 163] on label "More header colors on scroll" at bounding box center [92, 159] width 87 height 13
click at [131, 177] on div "Header spacing" at bounding box center [95, 183] width 92 height 16
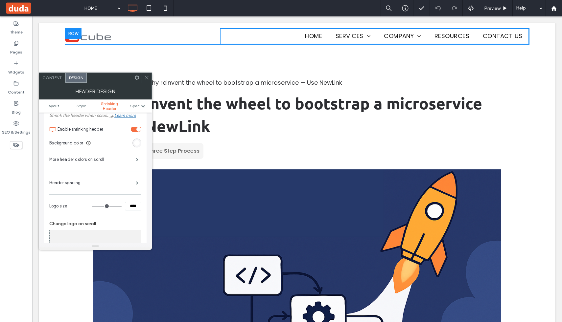
click at [130, 181] on div "Header spacing" at bounding box center [95, 183] width 92 height 16
click at [104, 182] on div "Header spacing" at bounding box center [95, 183] width 92 height 16
click at [128, 185] on div "Header spacing" at bounding box center [95, 183] width 92 height 16
click at [136, 184] on span at bounding box center [137, 182] width 2 height 3
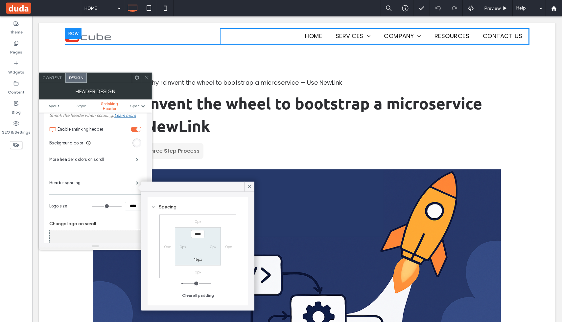
click at [212, 243] on div "0px" at bounding box center [213, 246] width 7 height 7
click at [212, 246] on label "0px" at bounding box center [213, 246] width 7 height 5
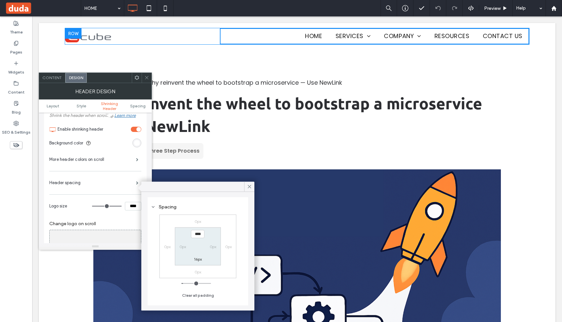
click at [251, 192] on div "Spacing 0px 0px 0px 0px **** 0px 16px 0px Clear all padding" at bounding box center [197, 251] width 113 height 119
click at [250, 185] on icon at bounding box center [249, 187] width 6 height 6
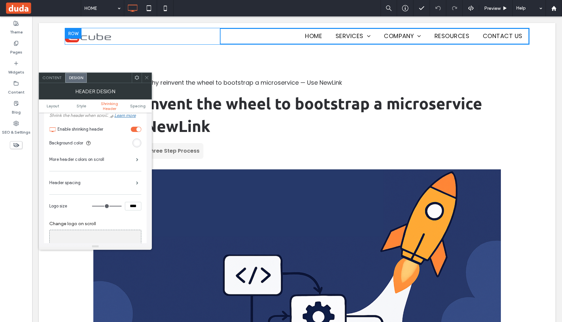
click at [147, 74] on span at bounding box center [146, 78] width 5 height 10
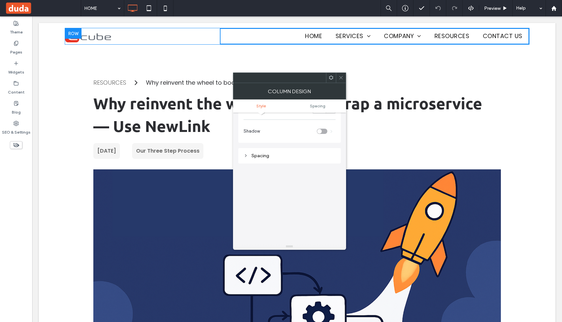
scroll to position [111, 0]
click at [254, 145] on div "Spacing" at bounding box center [289, 148] width 92 height 6
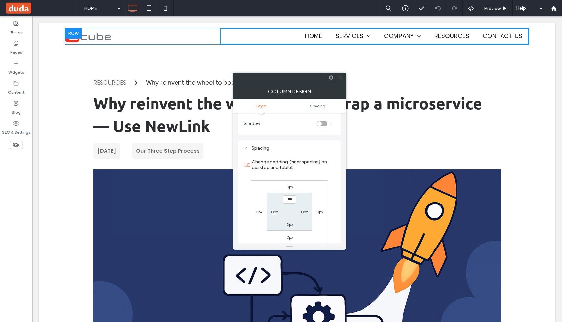
scroll to position [141, 0]
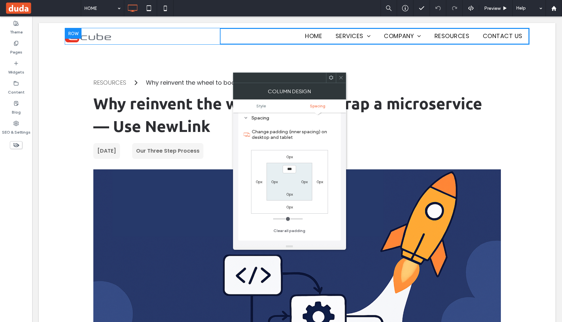
click at [273, 182] on label "0px" at bounding box center [274, 181] width 7 height 5
type input "****"
type input "**"
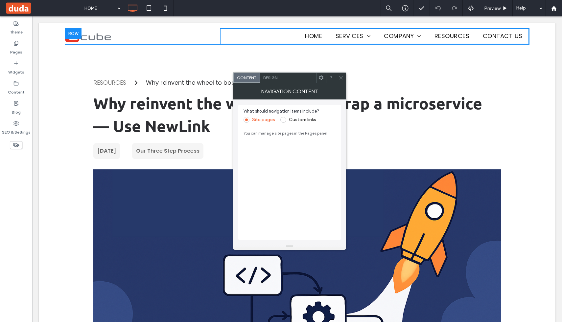
click at [270, 77] on span "Design" at bounding box center [270, 77] width 14 height 5
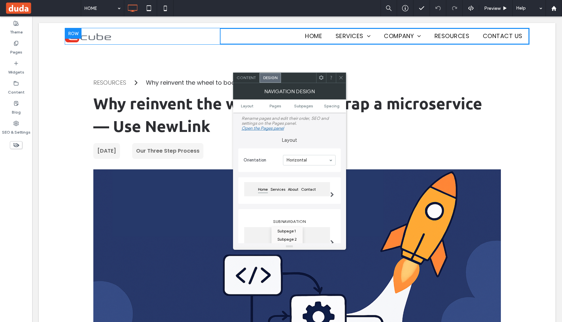
scroll to position [243, 0]
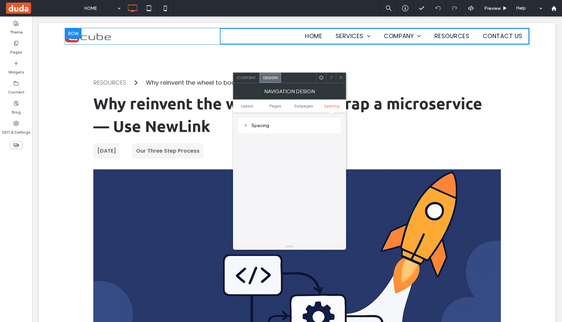
click at [273, 128] on div "Spacing" at bounding box center [289, 126] width 92 height 6
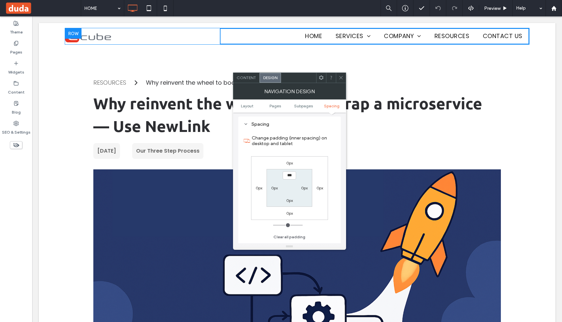
click at [303, 188] on label "0px" at bounding box center [304, 188] width 7 height 5
type input "****"
type input "**"
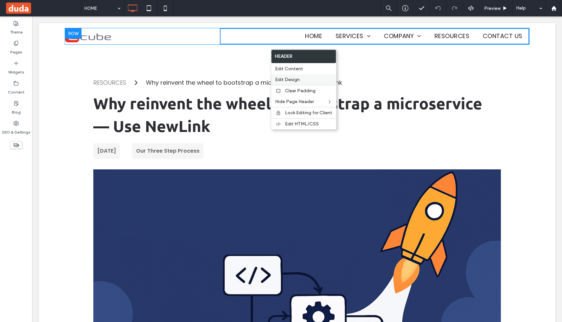
click at [299, 78] on span "Edit Design" at bounding box center [287, 80] width 25 height 6
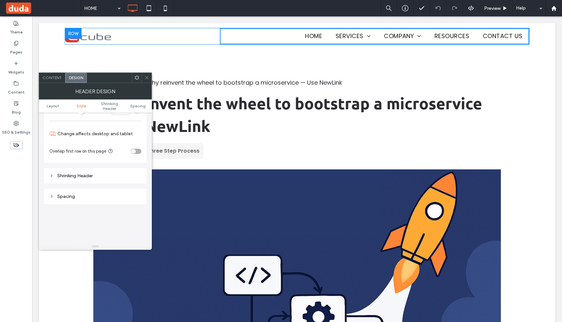
scroll to position [225, 0]
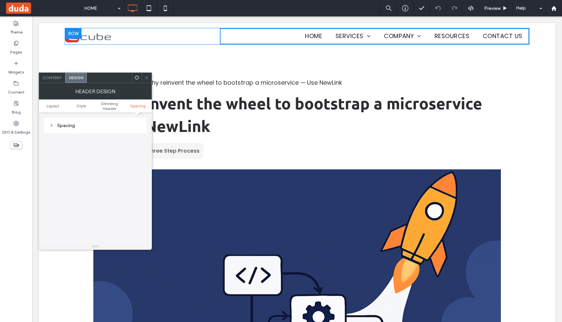
click at [95, 126] on div "Spacing" at bounding box center [95, 126] width 92 height 6
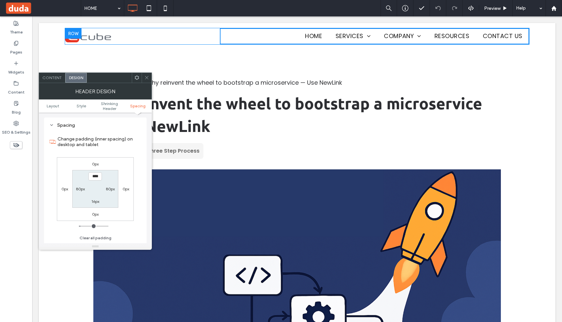
click at [106, 189] on label "80px" at bounding box center [110, 189] width 9 height 5
type input "**"
type input "*"
type input "***"
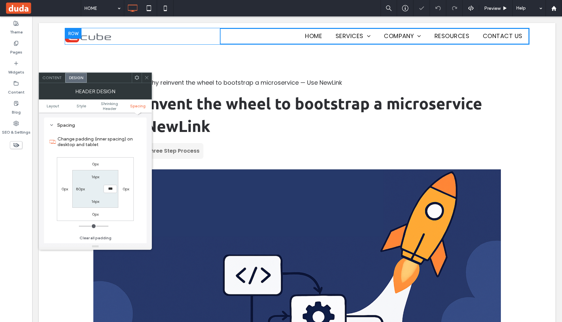
click at [78, 188] on label "80px" at bounding box center [80, 189] width 9 height 5
type input "**"
type input "*"
type input "***"
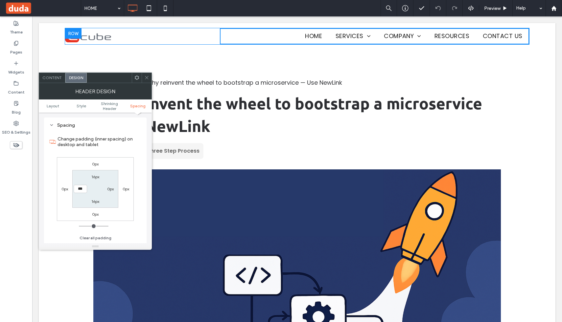
click at [147, 78] on use at bounding box center [146, 77] width 3 height 3
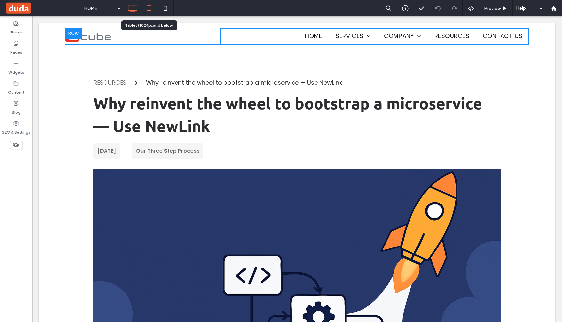
click at [145, 9] on icon at bounding box center [148, 8] width 13 height 13
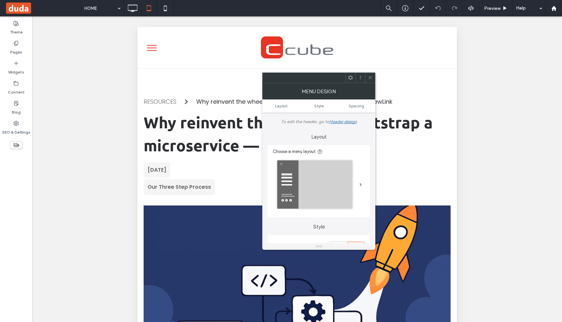
click at [370, 80] on span at bounding box center [370, 78] width 5 height 10
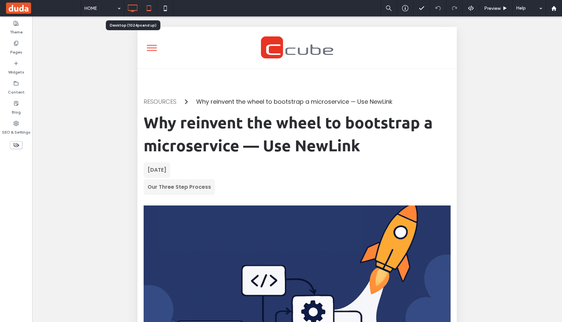
click at [137, 5] on use at bounding box center [133, 8] width 10 height 7
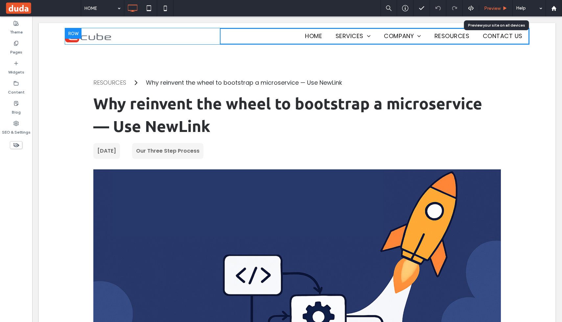
click at [496, 7] on span "Preview" at bounding box center [492, 9] width 16 height 6
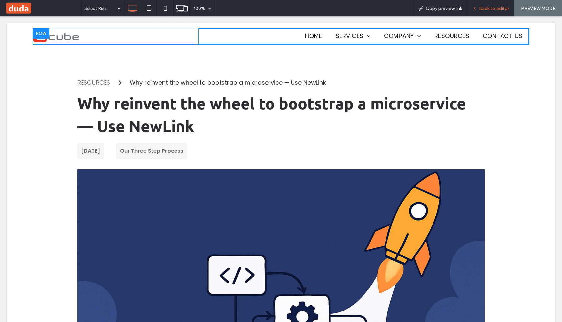
click at [489, 13] on div "Back to editor" at bounding box center [490, 8] width 47 height 16
click at [484, 9] on span "Back to editor" at bounding box center [494, 9] width 30 height 6
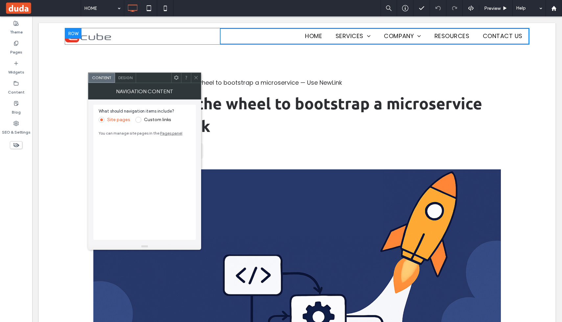
click at [125, 78] on span "Design" at bounding box center [125, 77] width 14 height 5
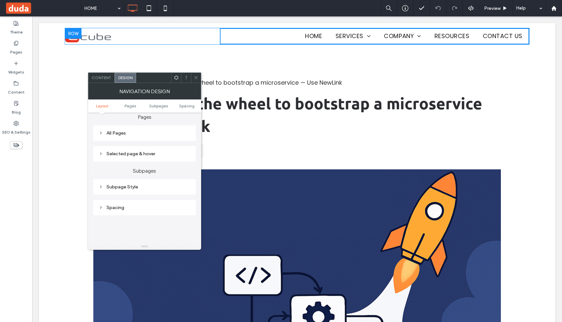
scroll to position [146, 0]
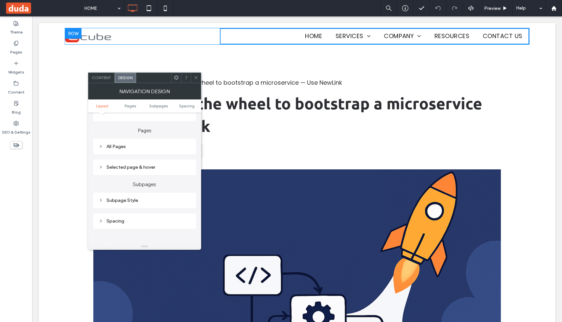
click at [120, 202] on div "Subpage Style" at bounding box center [145, 201] width 92 height 6
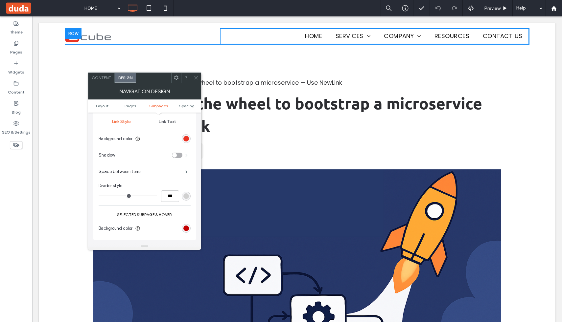
scroll to position [237, 0]
click at [166, 126] on div "Link Text" at bounding box center [168, 121] width 46 height 14
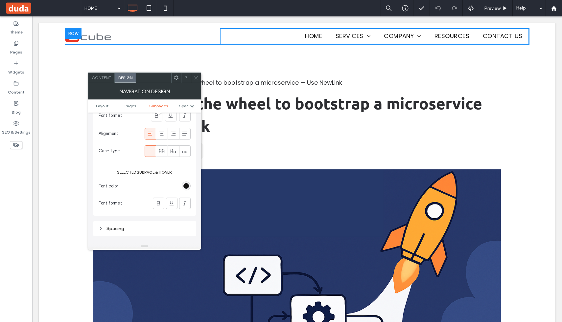
scroll to position [327, 0]
click at [183, 186] on div "rgb(17, 17, 17)" at bounding box center [186, 185] width 9 height 9
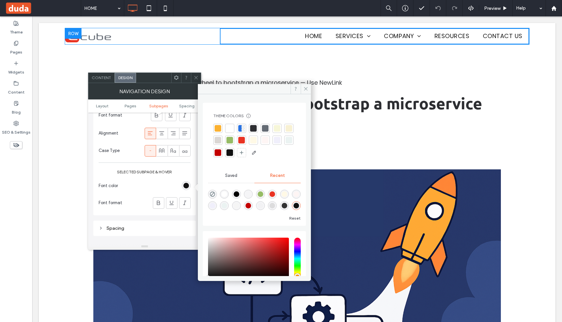
click at [231, 130] on div at bounding box center [229, 128] width 7 height 7
click at [306, 87] on icon at bounding box center [305, 88] width 5 height 5
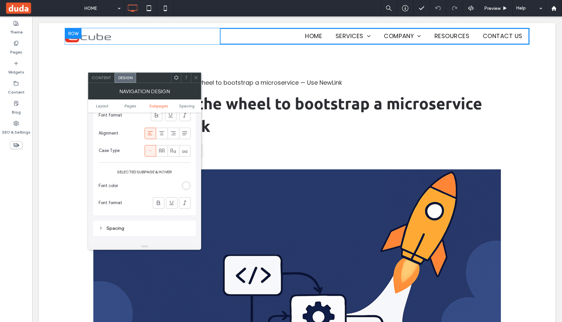
click at [195, 80] on icon at bounding box center [195, 77] width 5 height 5
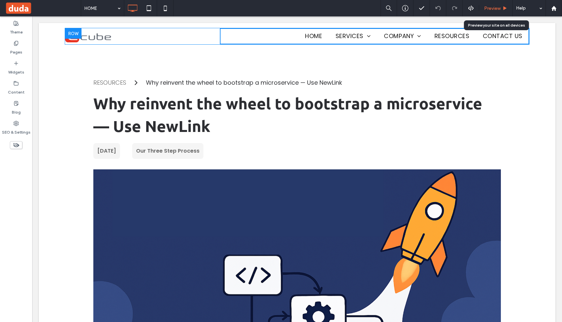
click at [504, 7] on use at bounding box center [504, 8] width 3 height 4
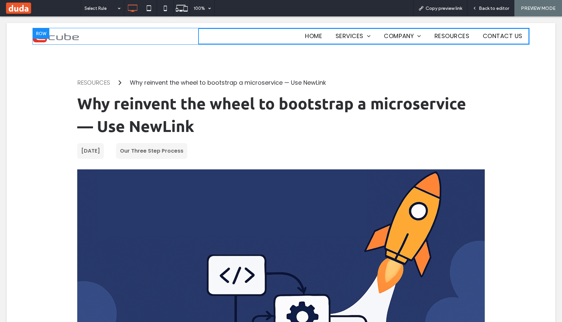
click at [460, 29] on div at bounding box center [281, 161] width 562 height 322
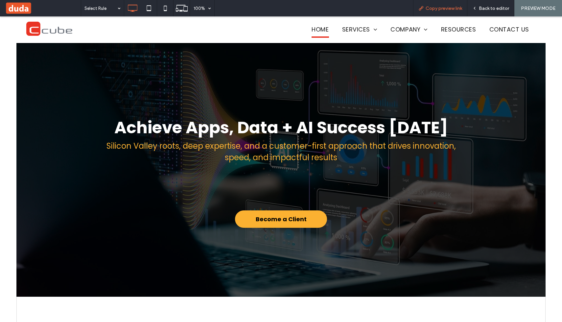
click at [451, 9] on span "Copy preview link" at bounding box center [443, 9] width 36 height 6
